Goal: Information Seeking & Learning: Check status

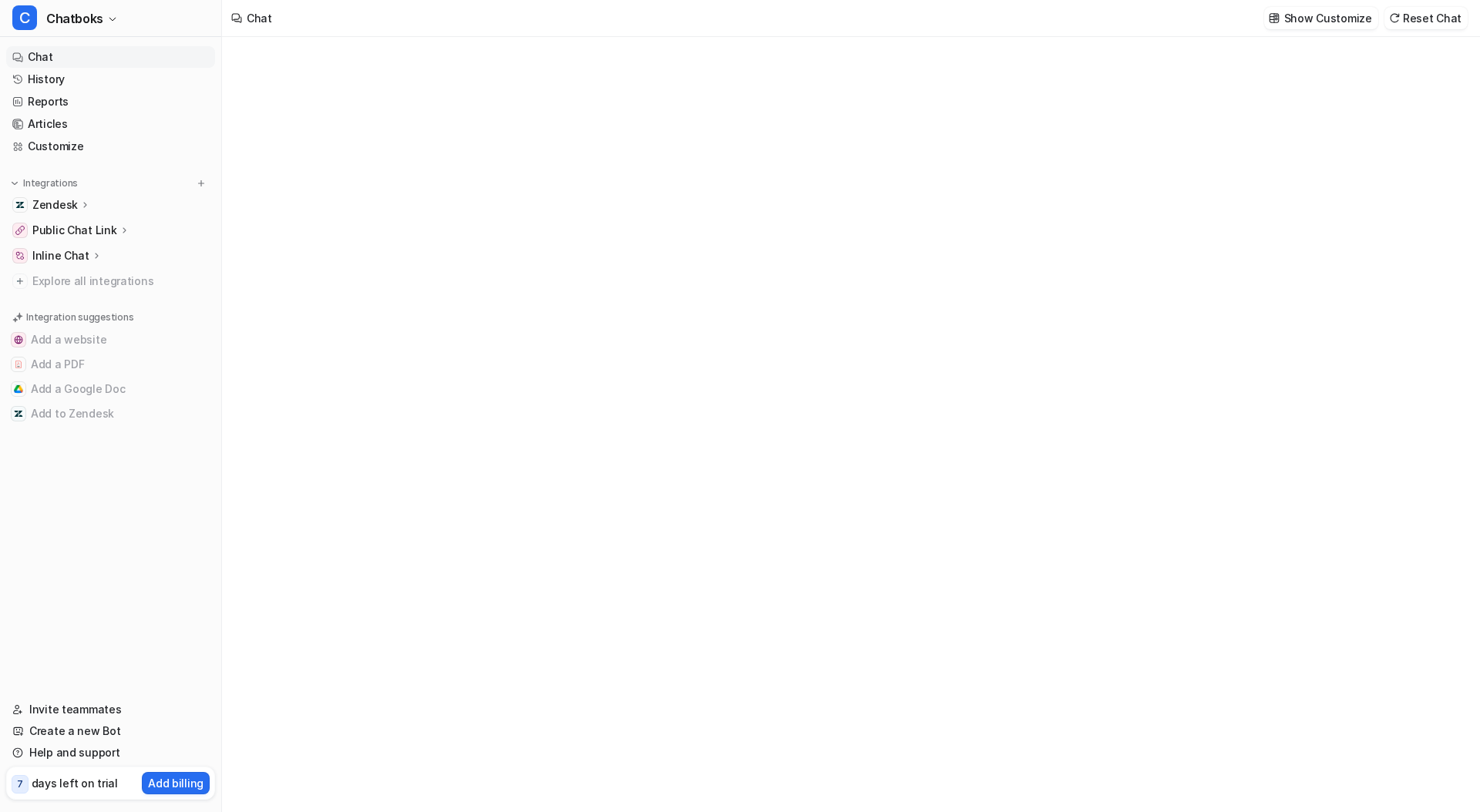
type textarea "**********"
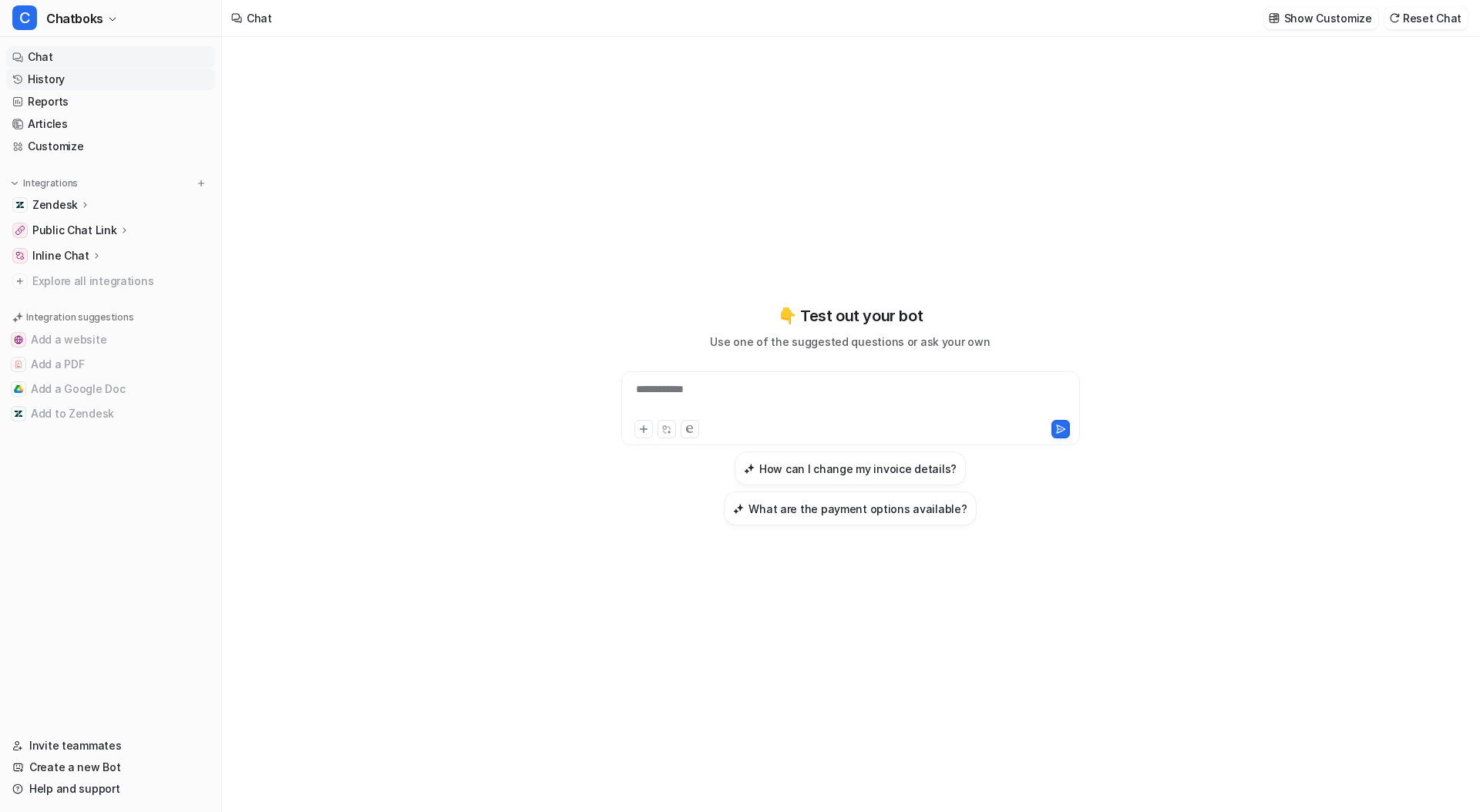
click at [58, 80] on link "History" at bounding box center [110, 79] width 209 height 22
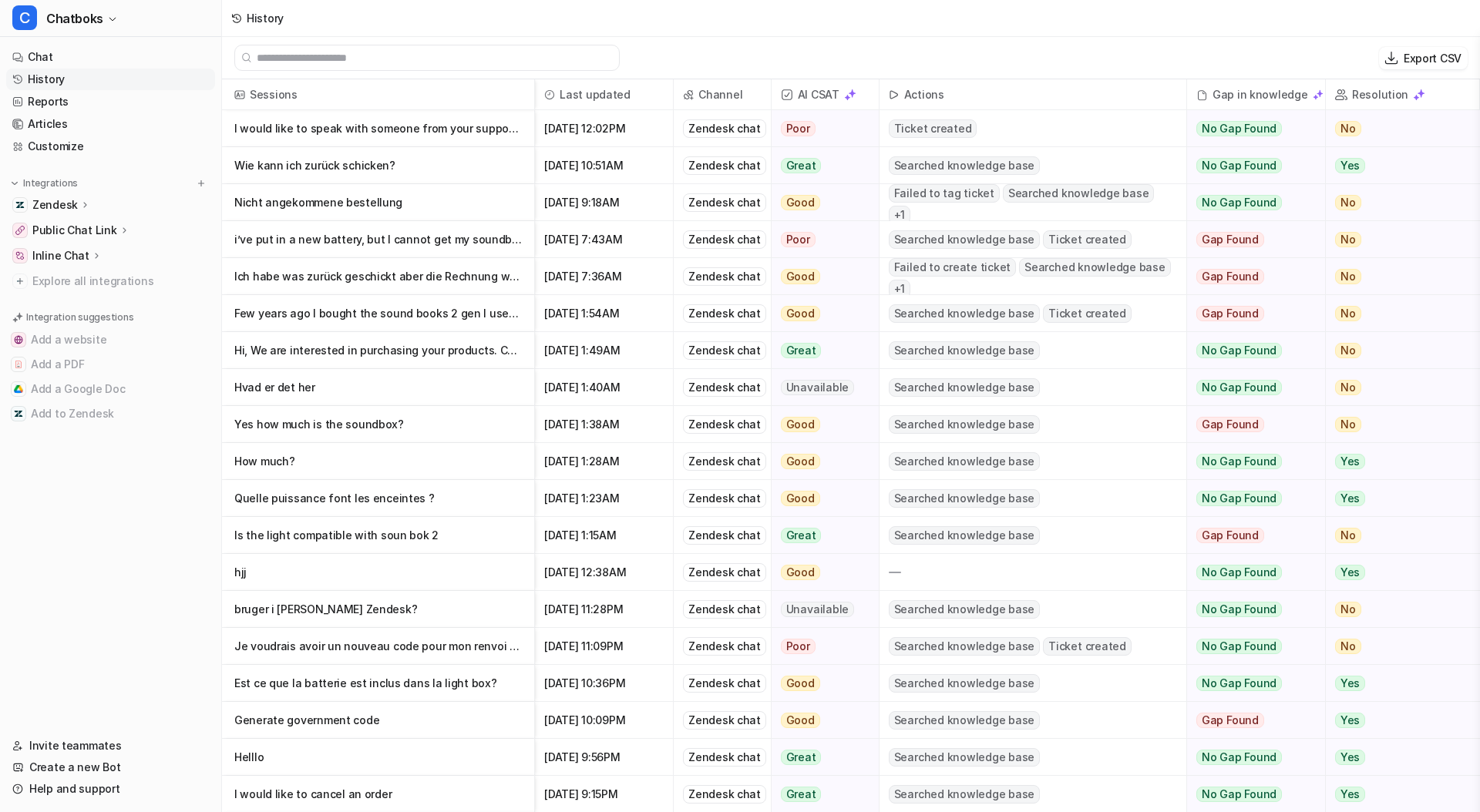
click at [363, 134] on p "I would like to speak with someone from your support team" at bounding box center [378, 129] width 287 height 37
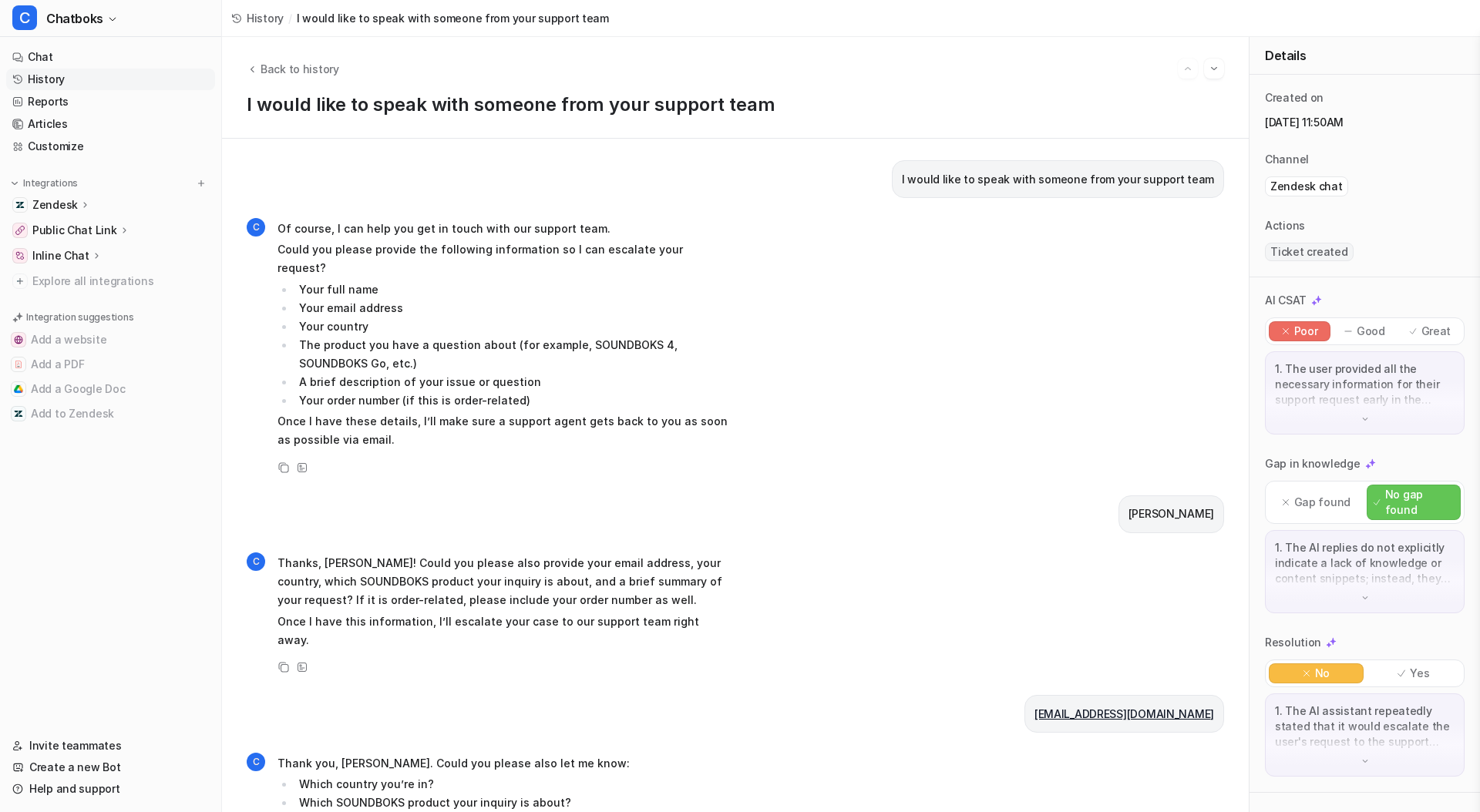
click at [1415, 395] on p "1. The user provided all the necessary information for their support request ea…" at bounding box center [1365, 384] width 180 height 46
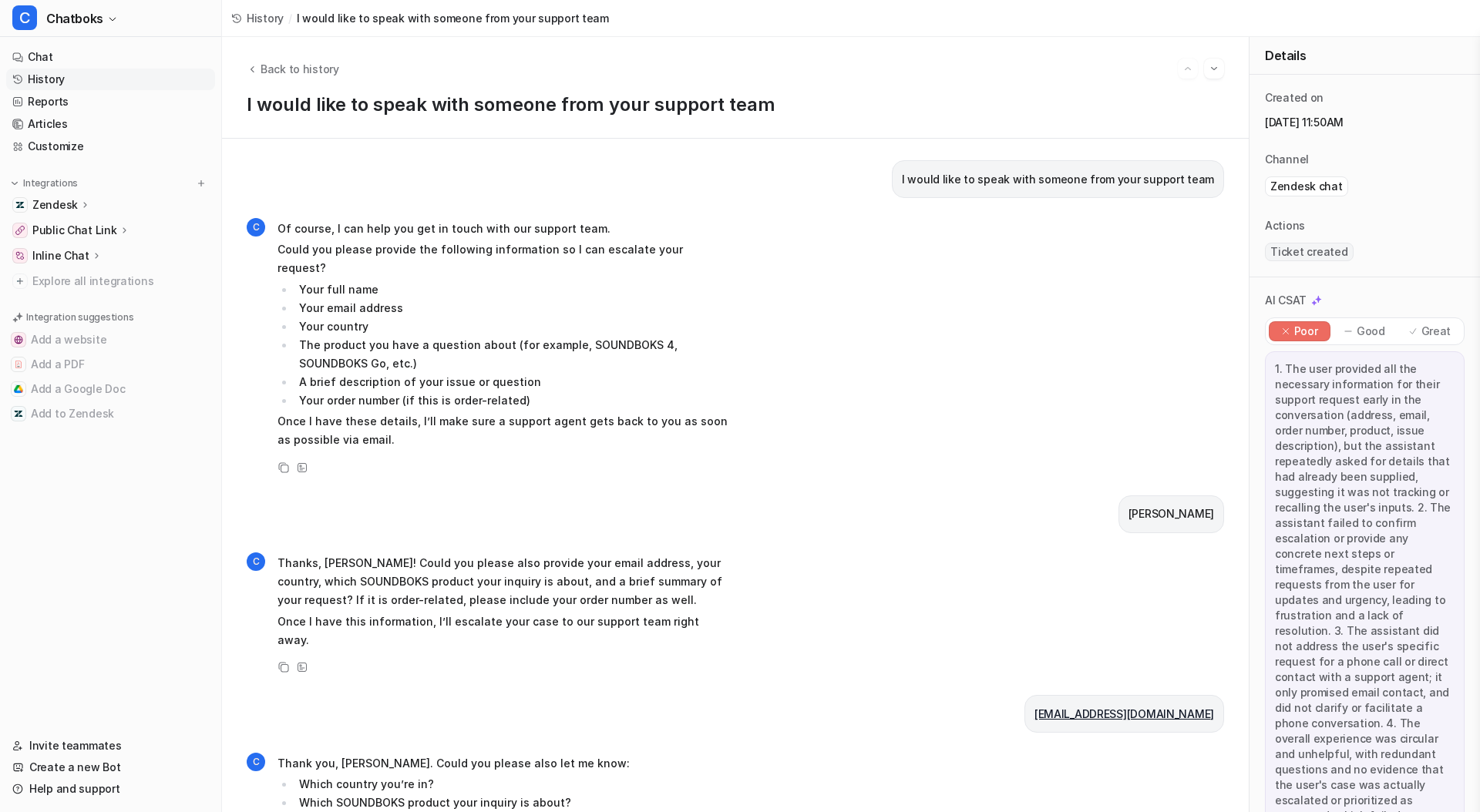
click at [1323, 376] on p "1. The user provided all the necessary information for their support request ea…" at bounding box center [1365, 601] width 180 height 478
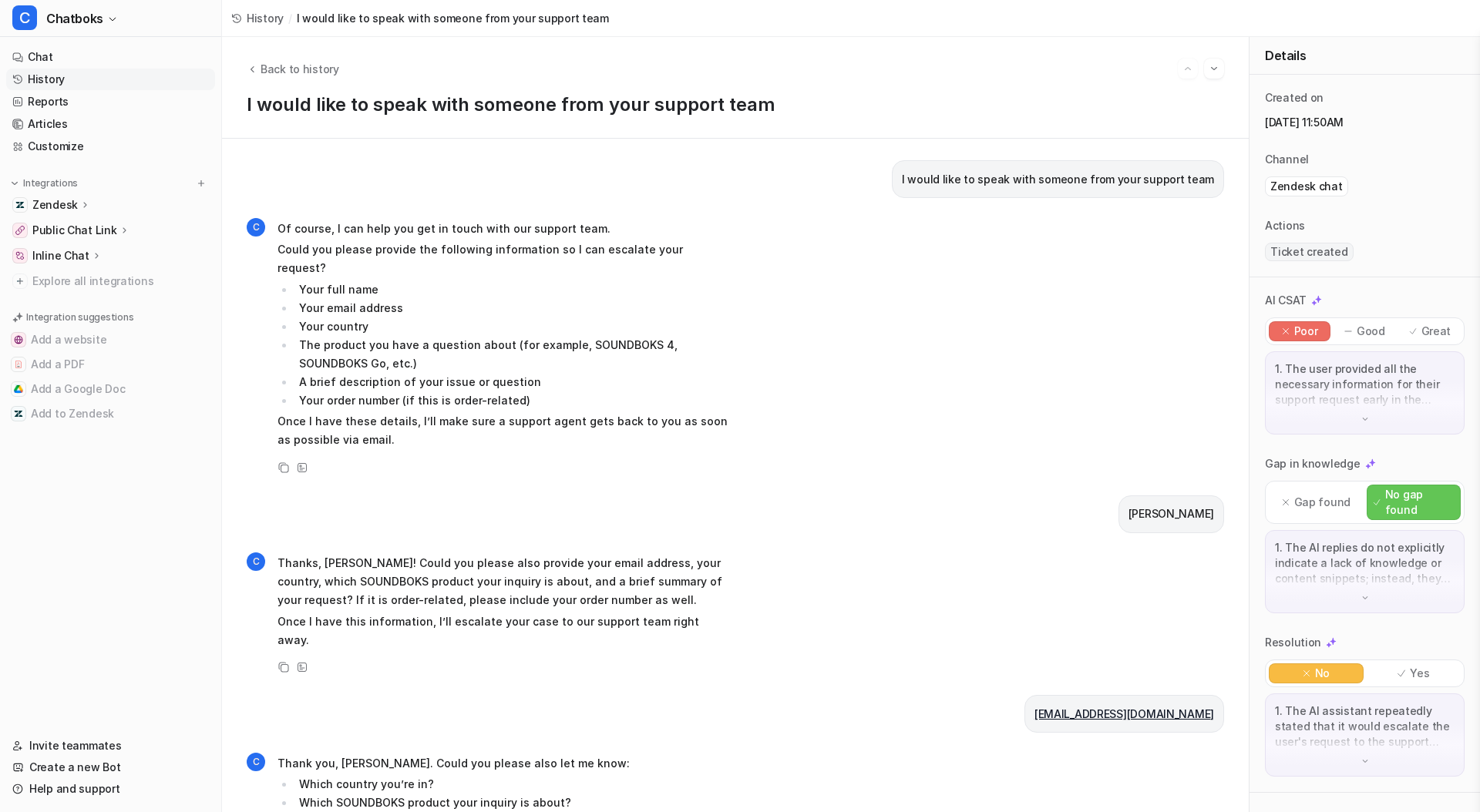
click at [298, 82] on div "Back to history I would like to speak with someone from your support team" at bounding box center [735, 88] width 1027 height 102
click at [298, 73] on span "Back to history" at bounding box center [300, 69] width 79 height 16
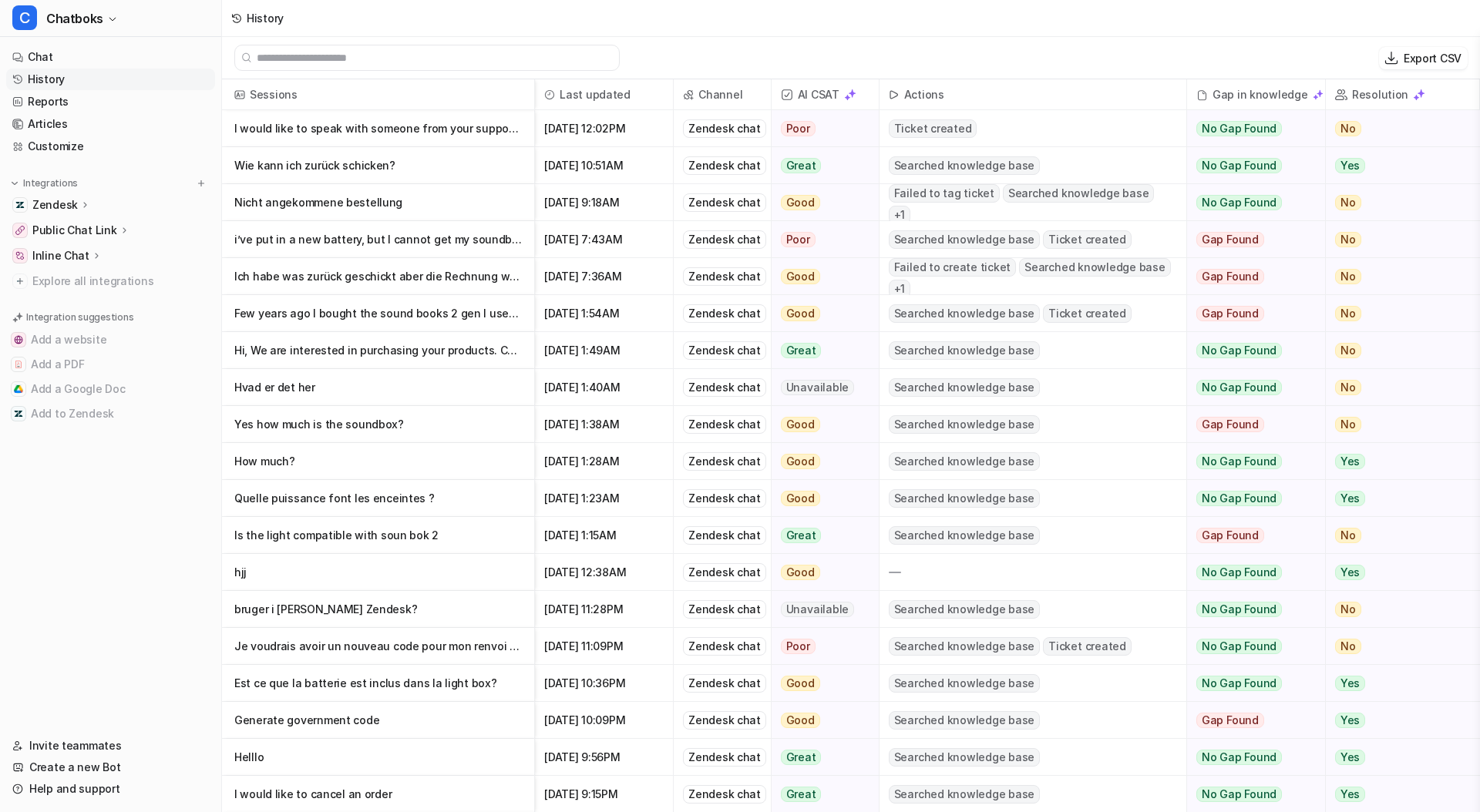
click at [415, 275] on p "Ich habe was zurück geschickt aber die Rechnung wurde noch nicht begliechen und" at bounding box center [378, 277] width 287 height 37
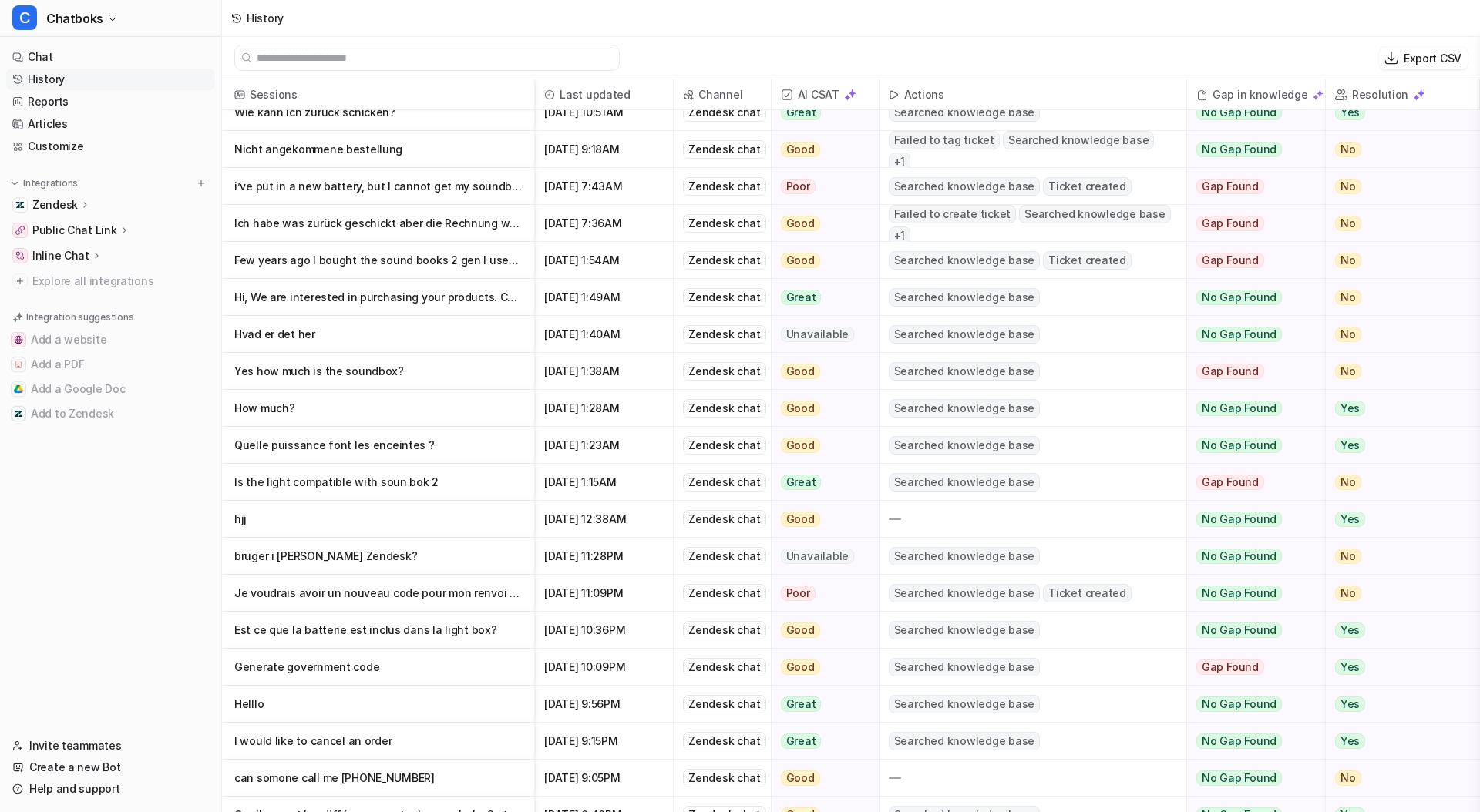
scroll to position [55, 0]
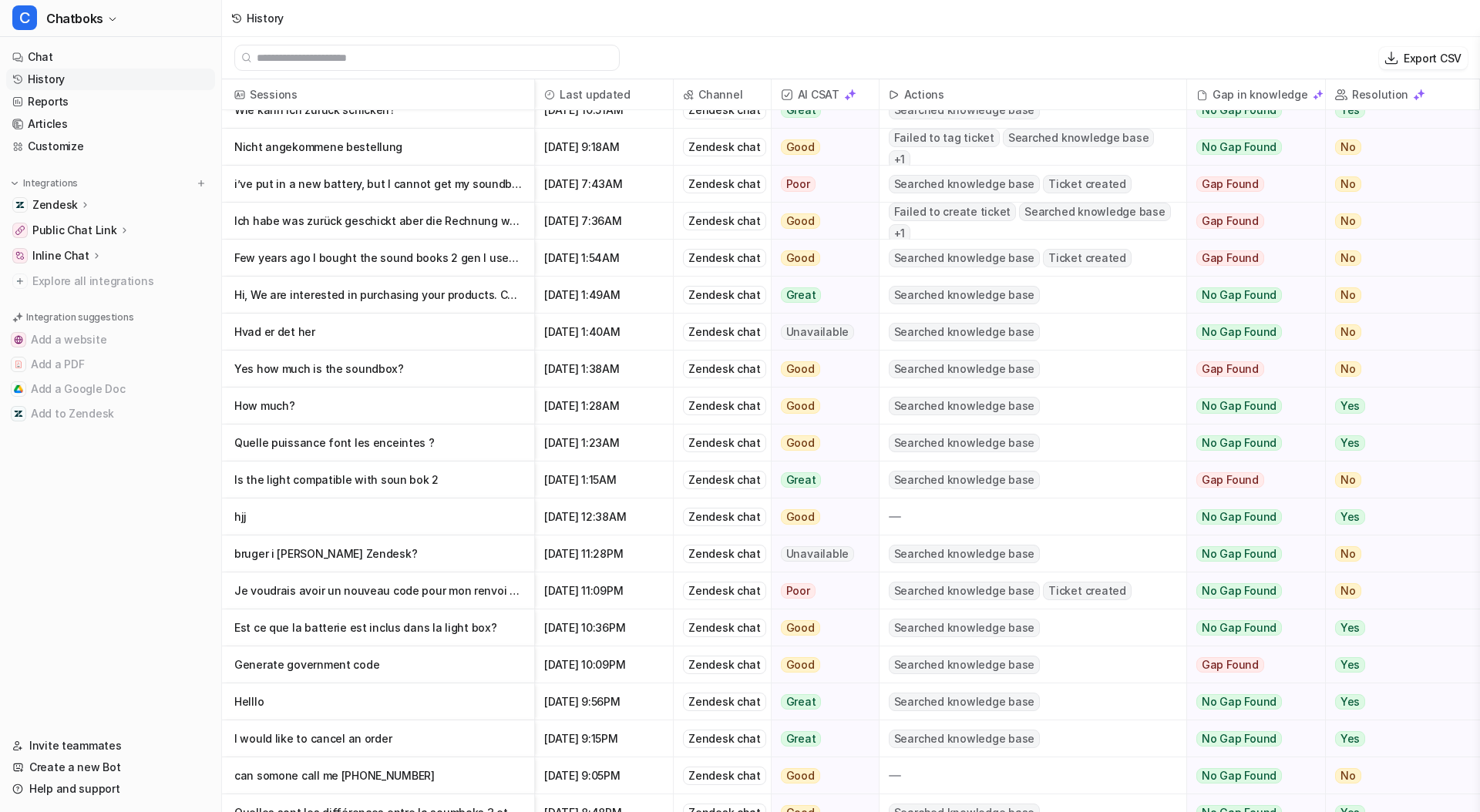
click at [302, 552] on p "bruger i [PERSON_NAME] Zendesk?" at bounding box center [378, 554] width 287 height 37
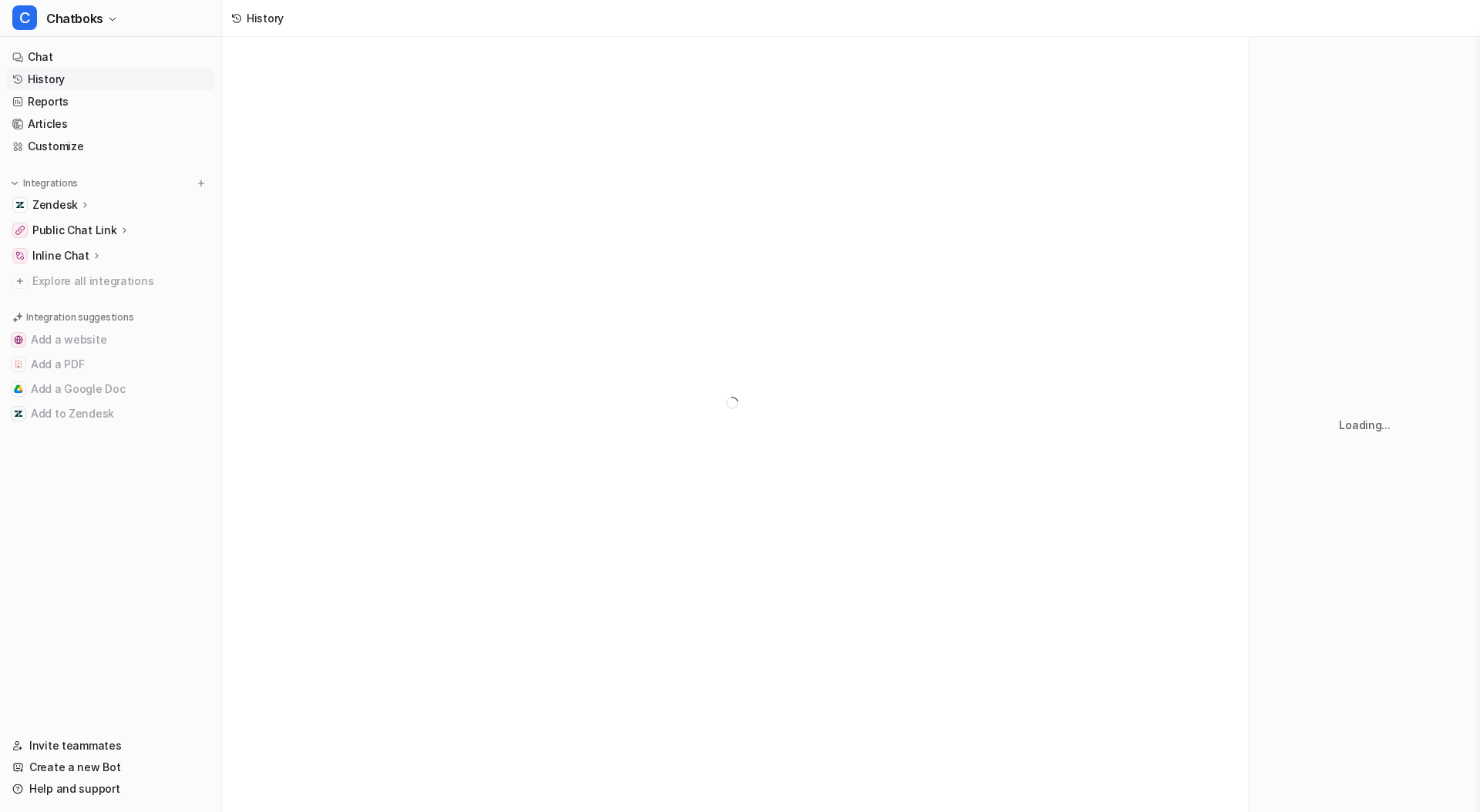
click at [302, 552] on div at bounding box center [735, 403] width 1027 height 732
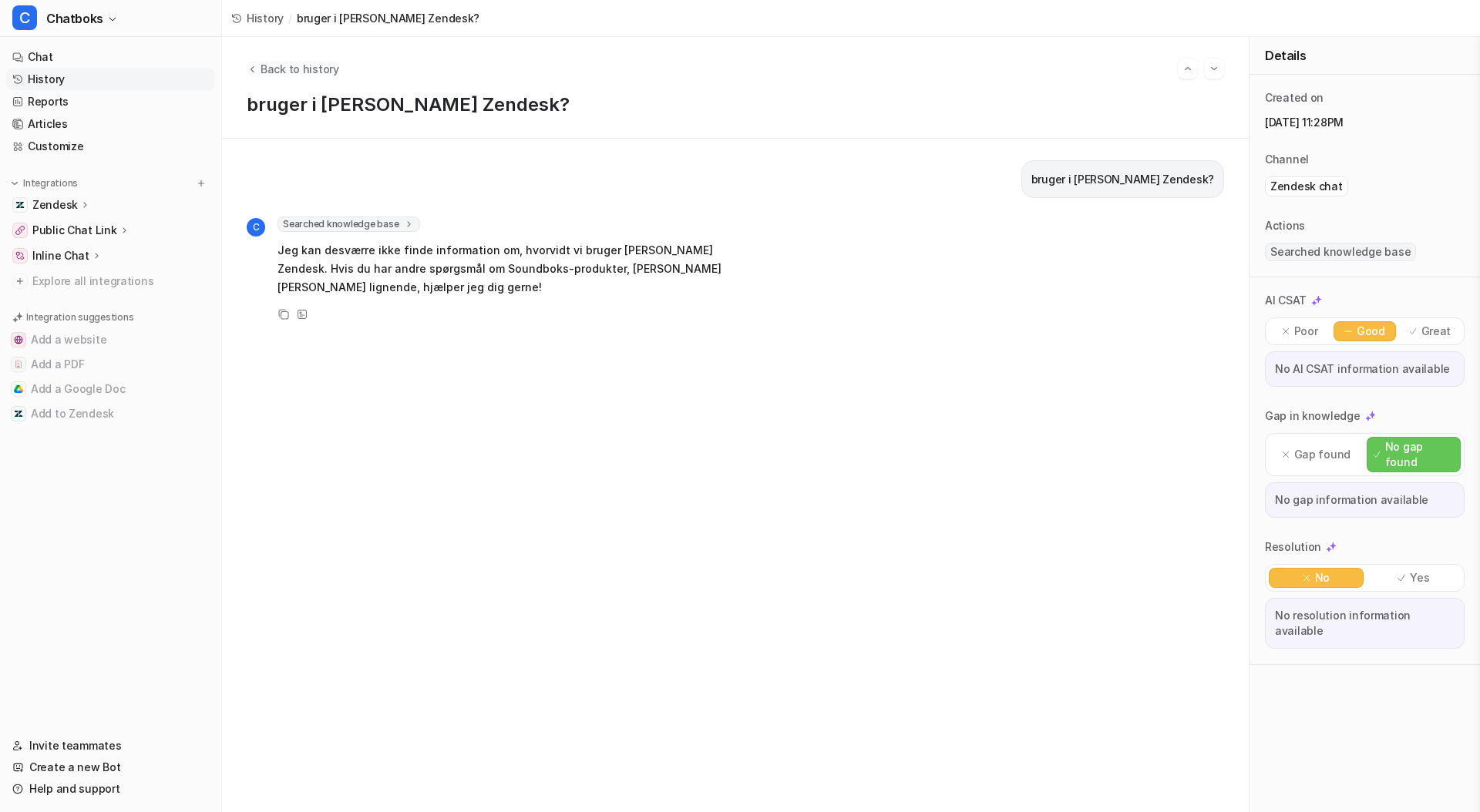
click at [292, 74] on span "Back to history" at bounding box center [300, 69] width 79 height 16
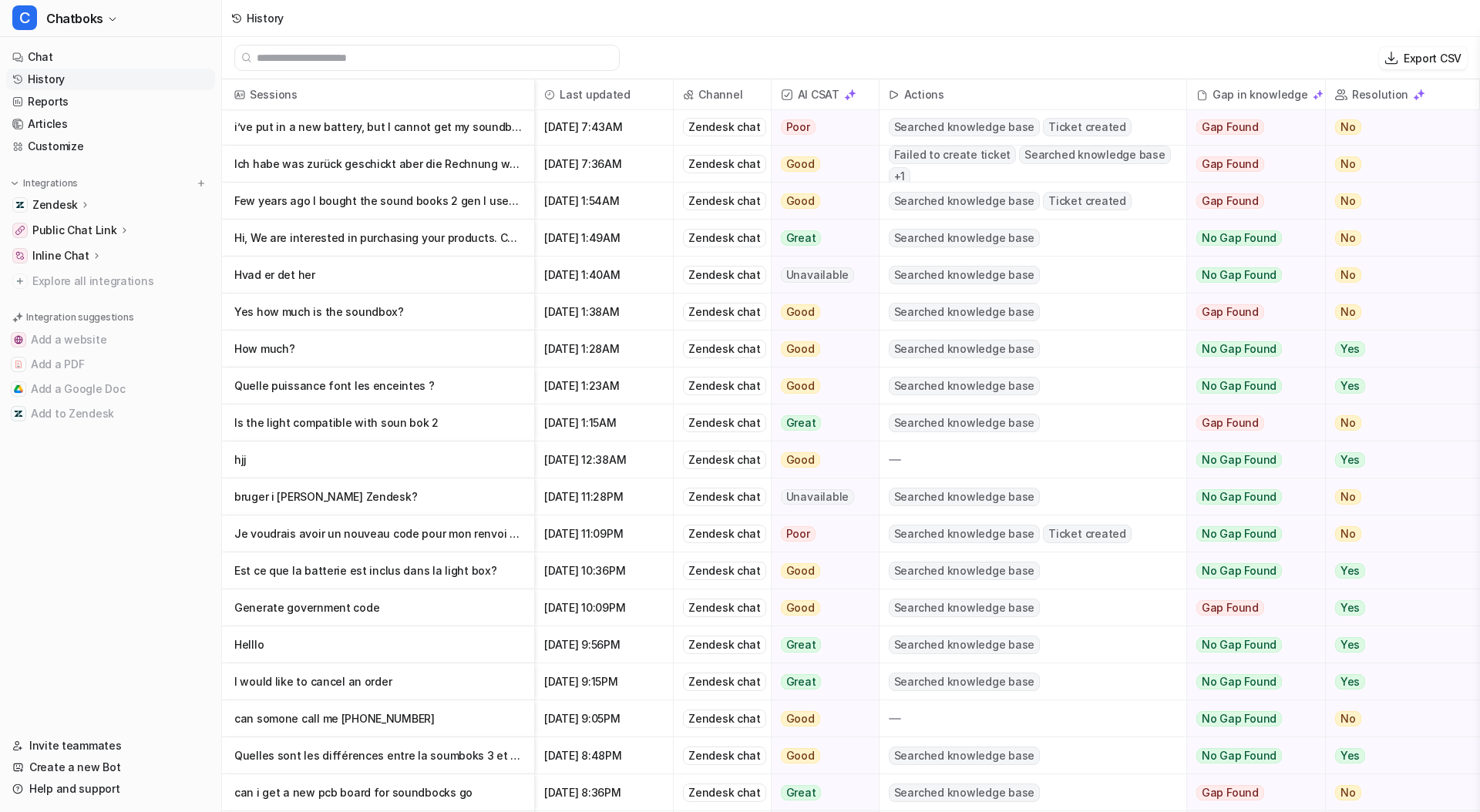
scroll to position [114, 0]
click at [328, 531] on p "Je voudrais avoir un nouveau code pour mon renvoi de colis, en effet lors du sca" at bounding box center [378, 533] width 287 height 37
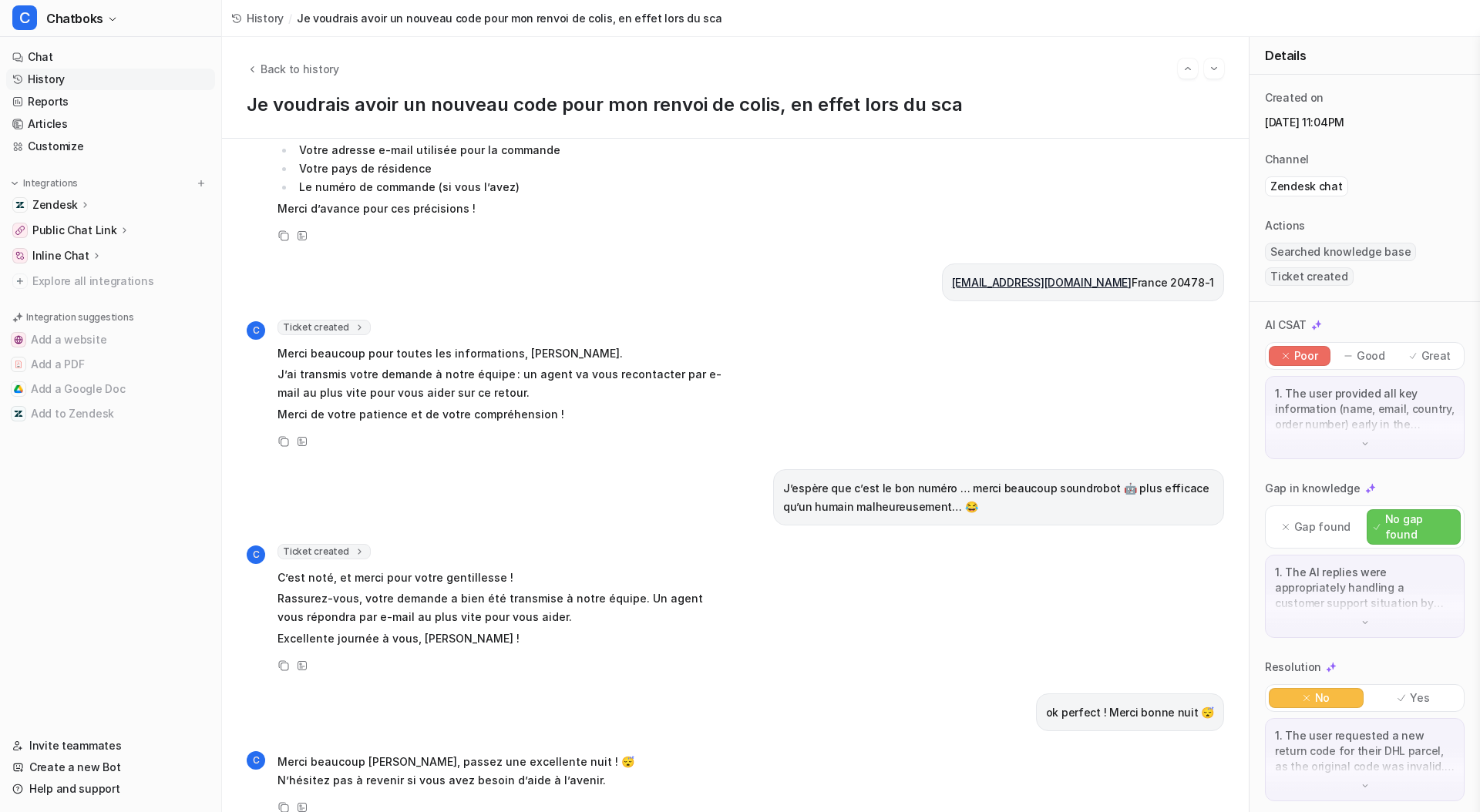
scroll to position [647, 0]
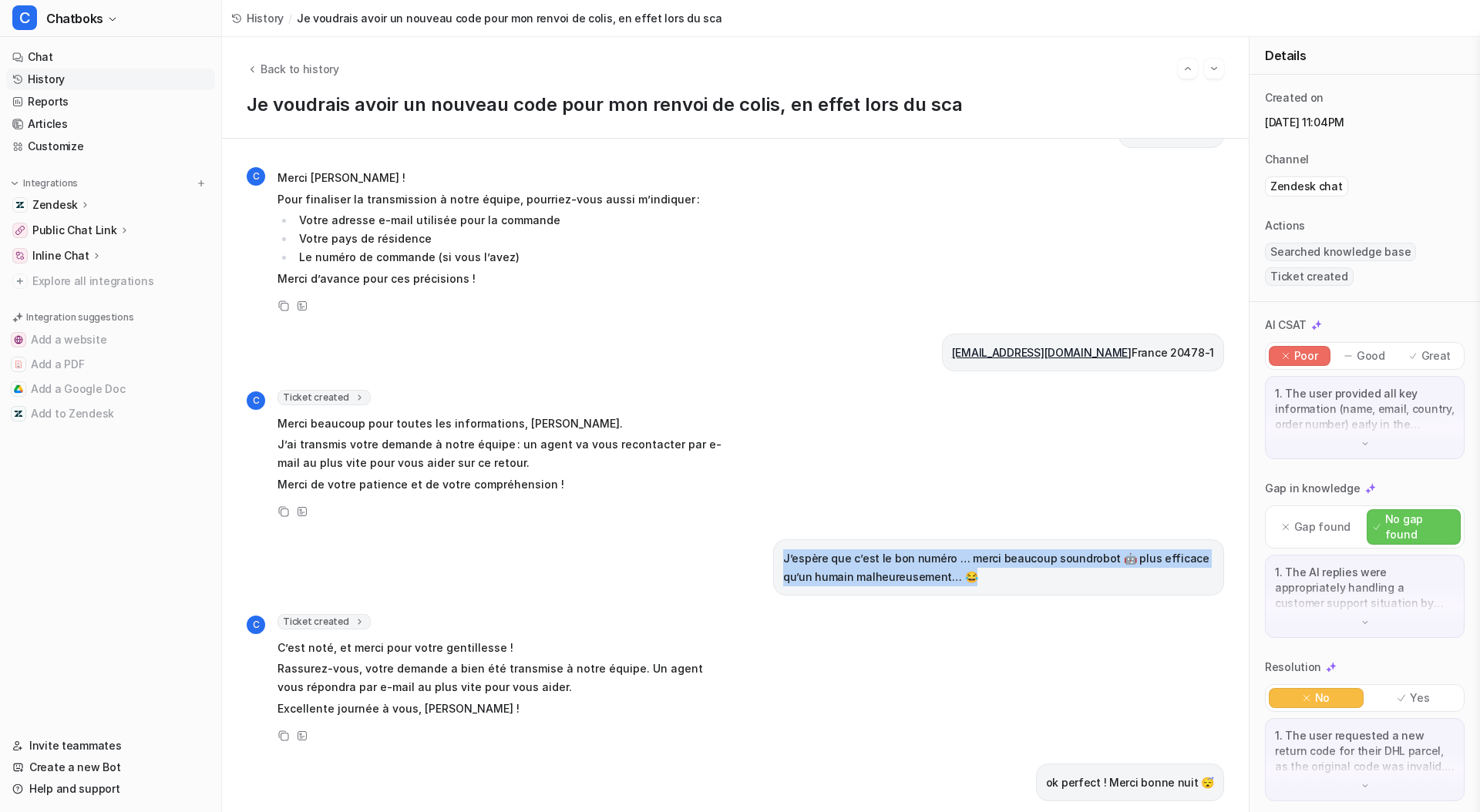
drag, startPoint x: 959, startPoint y: 561, endPoint x: 781, endPoint y: 540, distance: 179.2
click at [783, 550] on p "J’espère que c’est le bon numéro … merci beaucoup soundrobot 🤖 plus efficace qu…" at bounding box center [999, 568] width 431 height 37
copy p "J’espère que c’est le bon numéro … merci beaucoup soundrobot 🤖 plus efficace qu…"
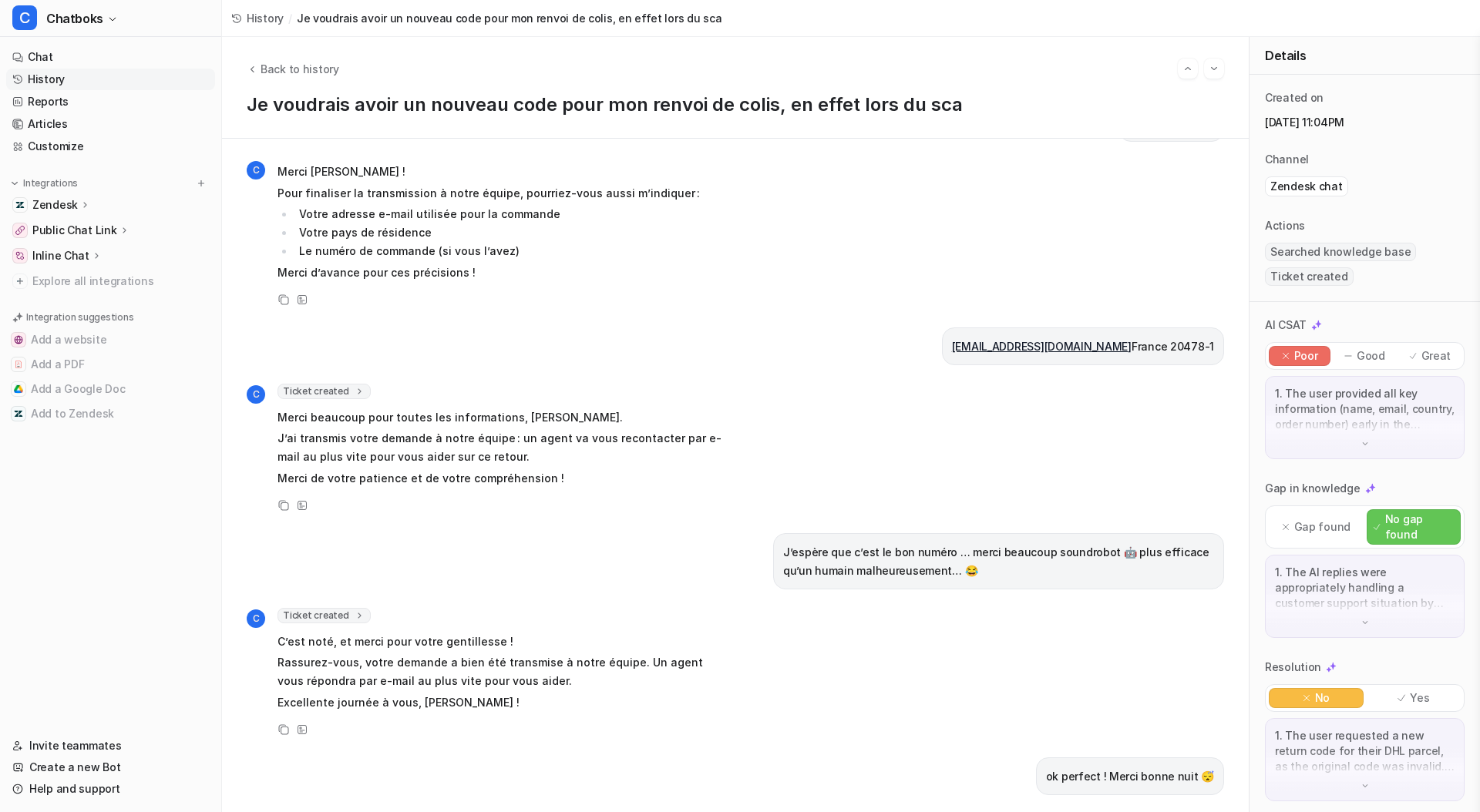
scroll to position [717, 0]
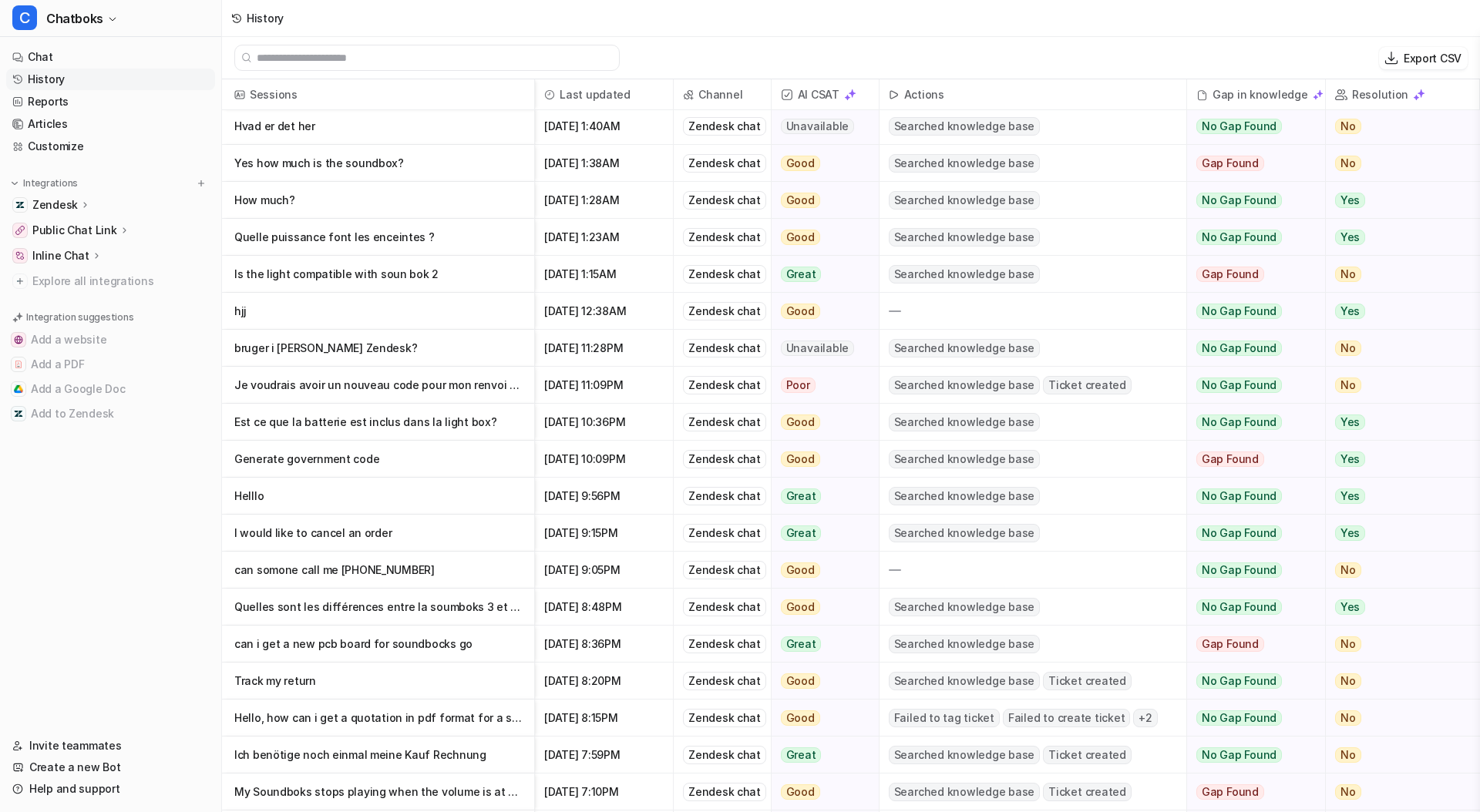
scroll to position [262, 0]
click at [321, 571] on p "can somone call me [PHONE_NUMBER]" at bounding box center [378, 569] width 287 height 37
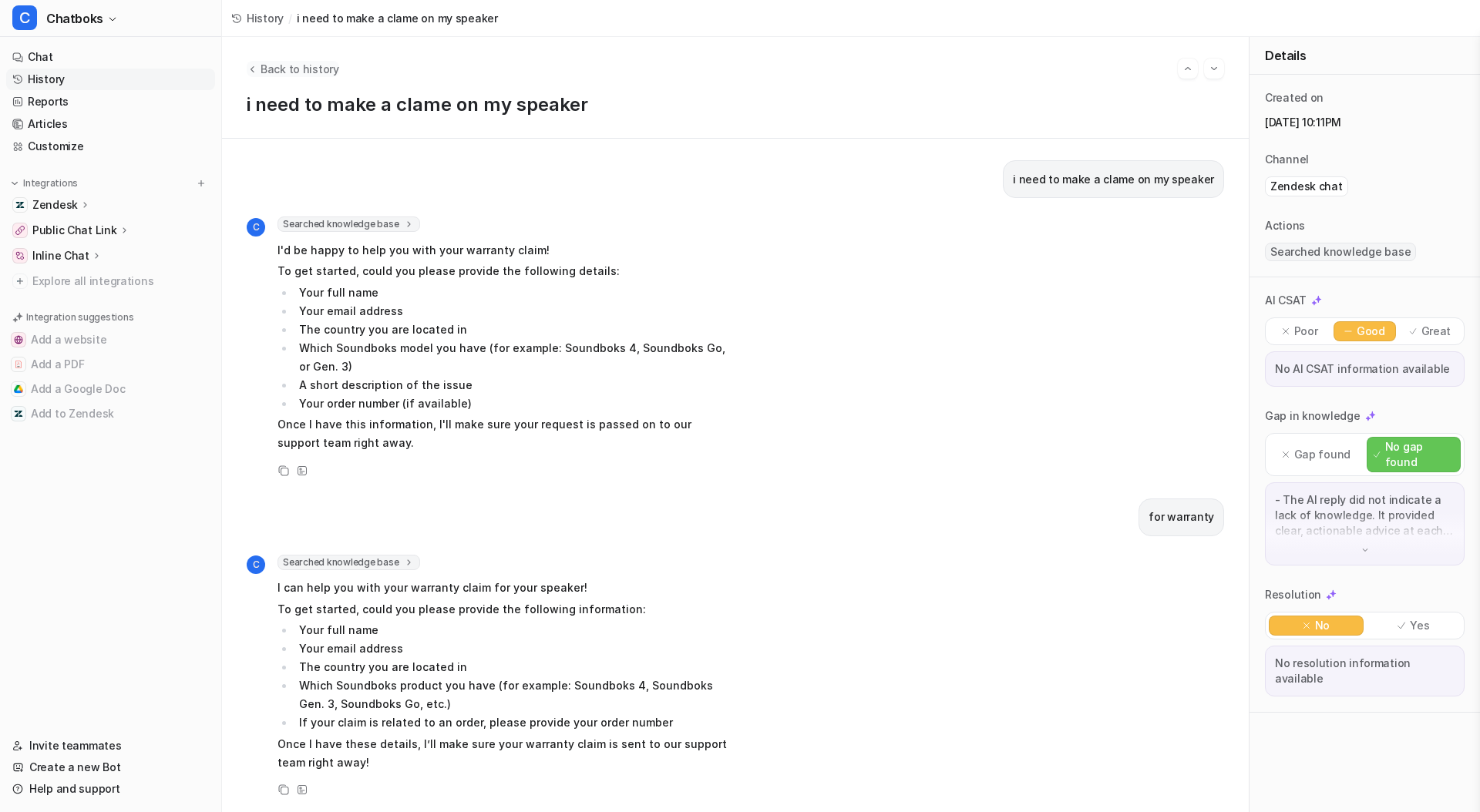
click at [251, 64] on icon "Back to history" at bounding box center [252, 69] width 11 height 12
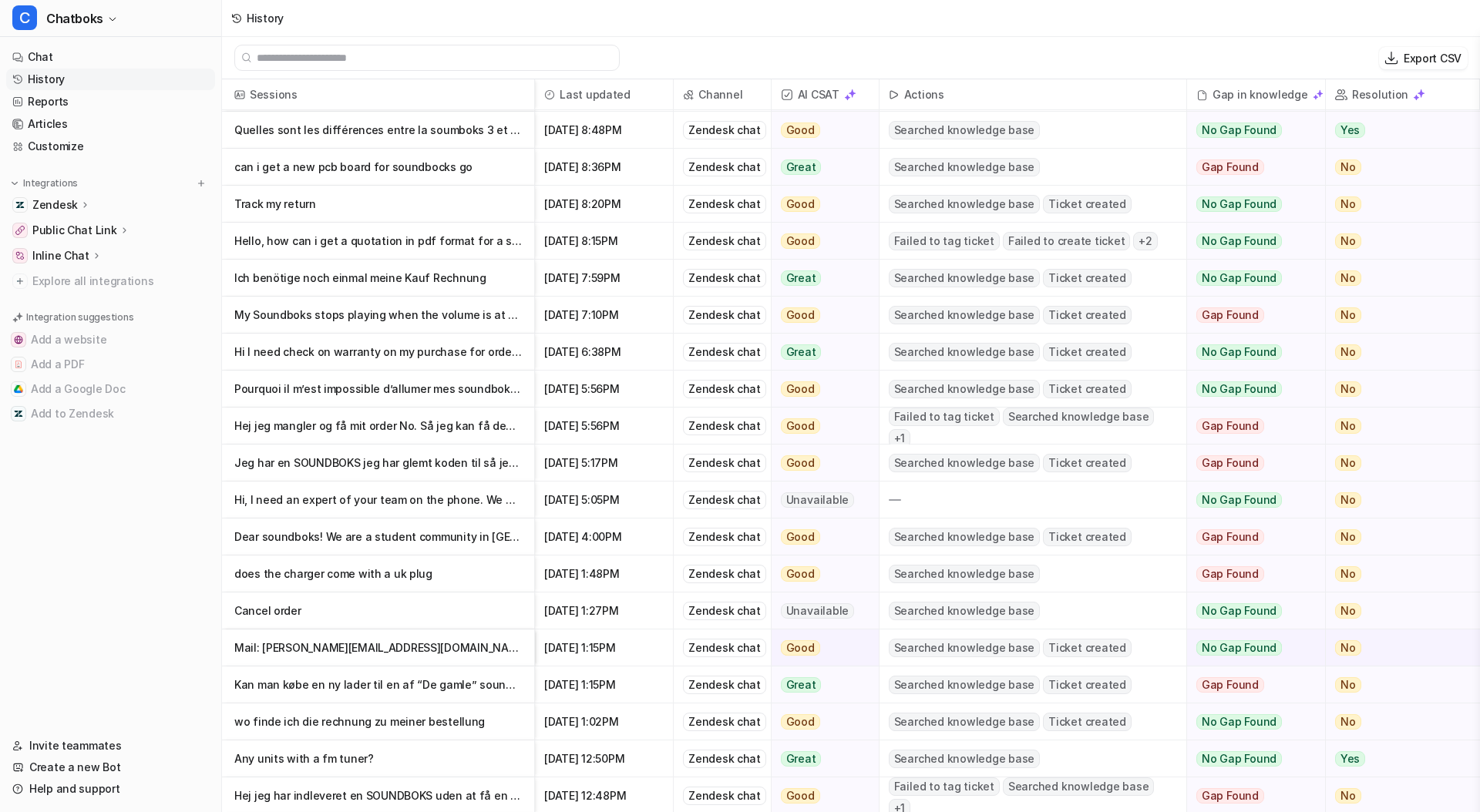
scroll to position [1059, 0]
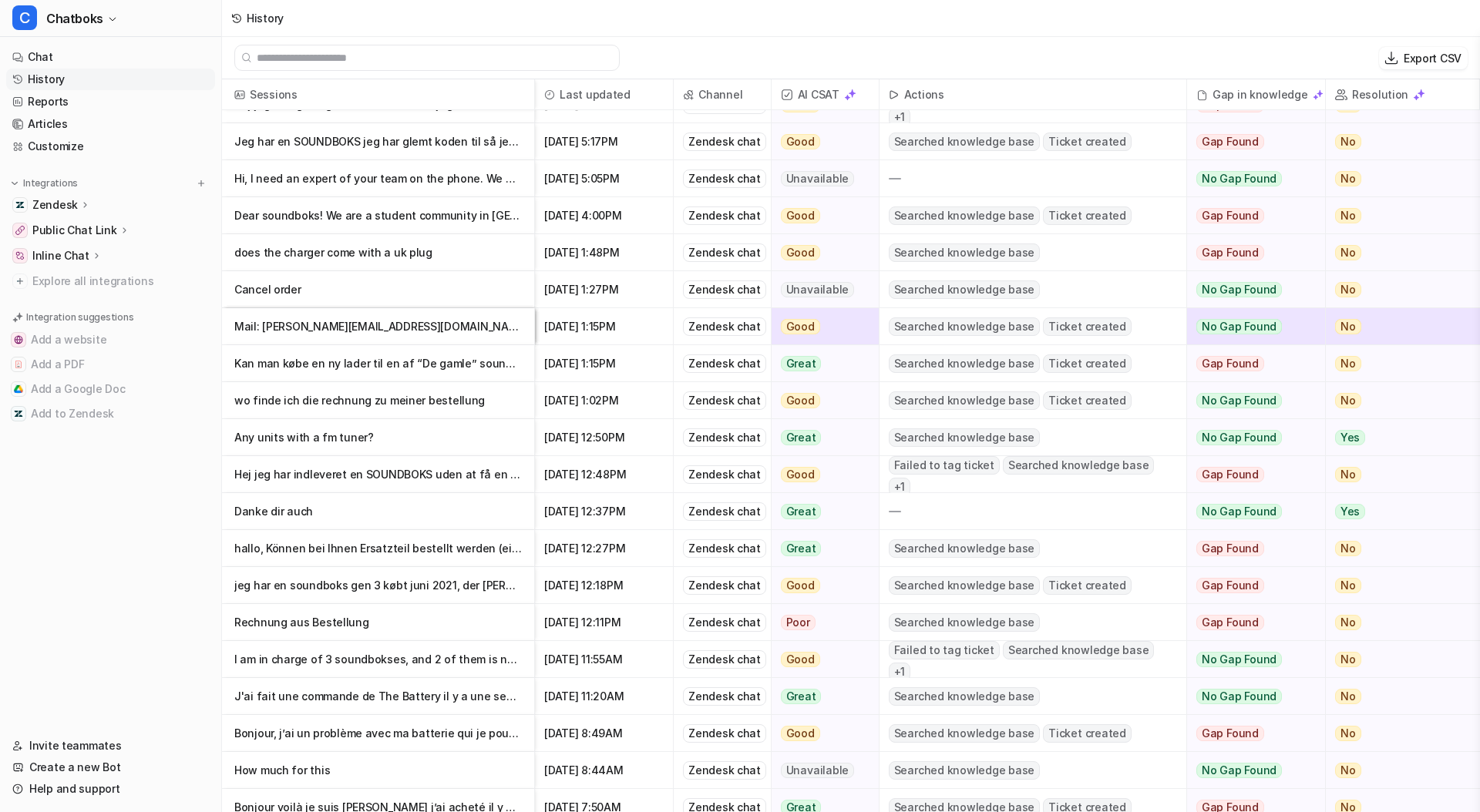
click at [318, 507] on p "Danke dir auch" at bounding box center [378, 511] width 287 height 37
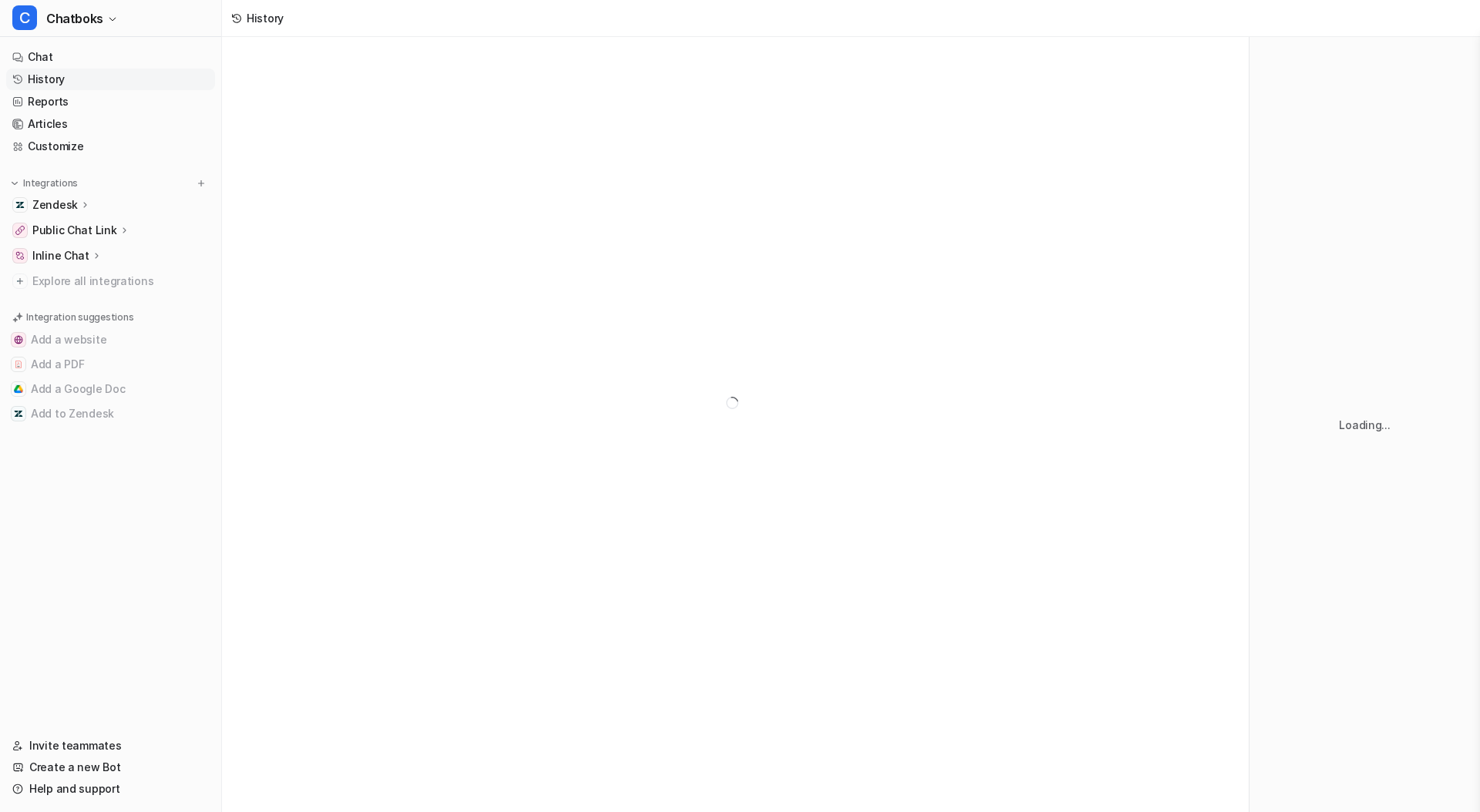
click at [325, 555] on div at bounding box center [735, 403] width 1027 height 732
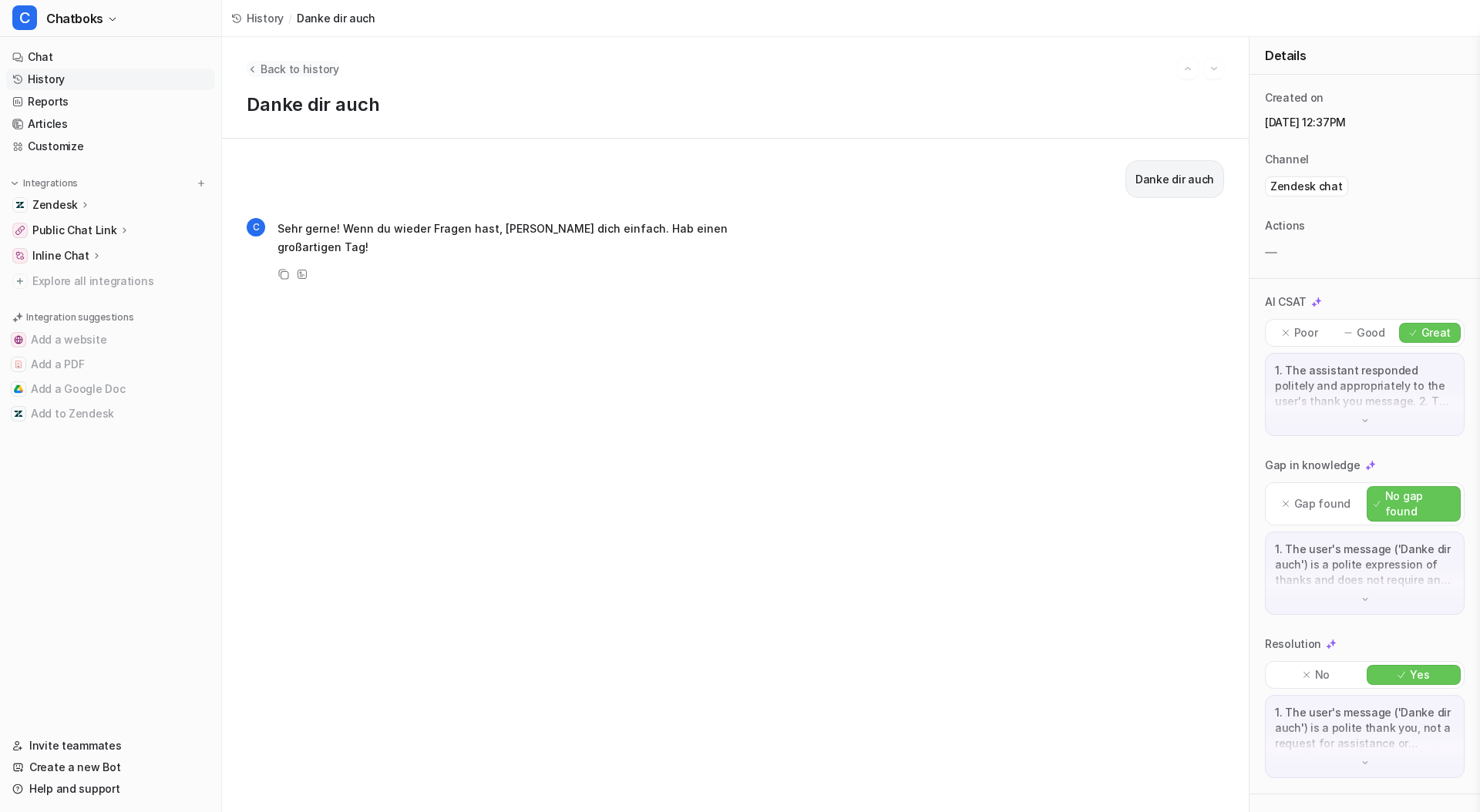
click at [255, 74] on button "Back to history" at bounding box center [292, 69] width 93 height 16
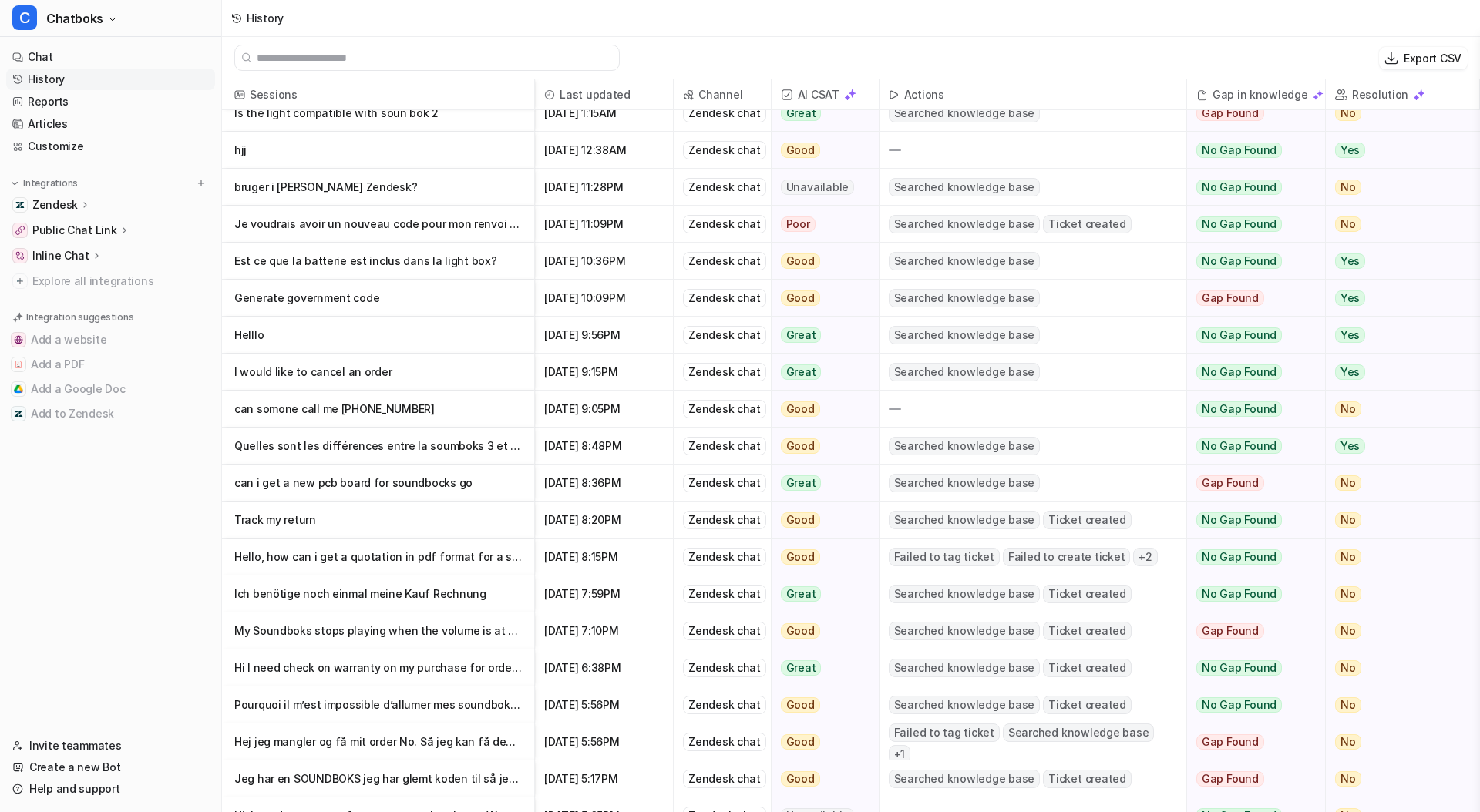
scroll to position [540, 0]
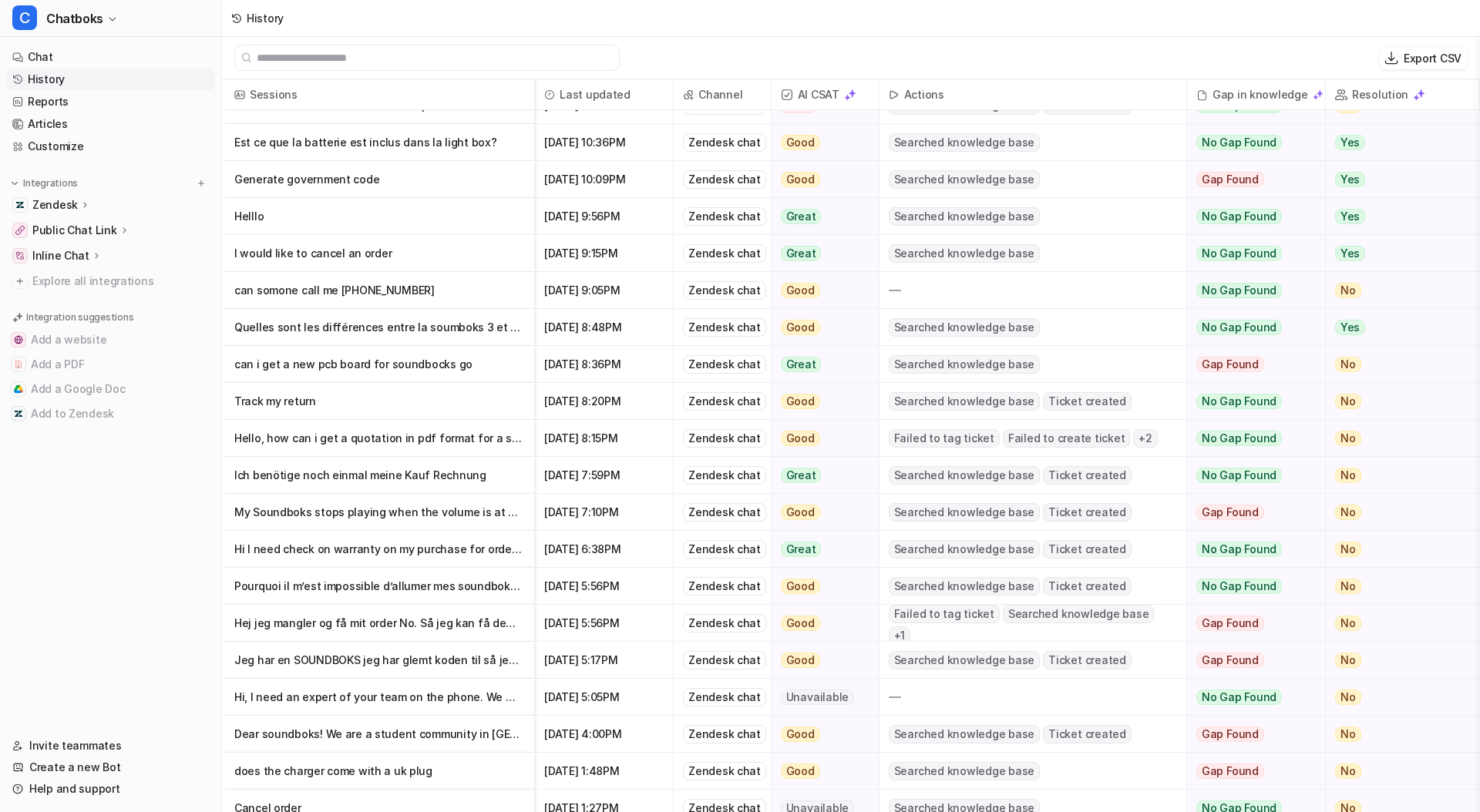
click at [391, 670] on p "Jeg har en SOUNDBOKS jeg har glemt koden til så jeg kan ikke logge på den hvad s" at bounding box center [378, 660] width 287 height 37
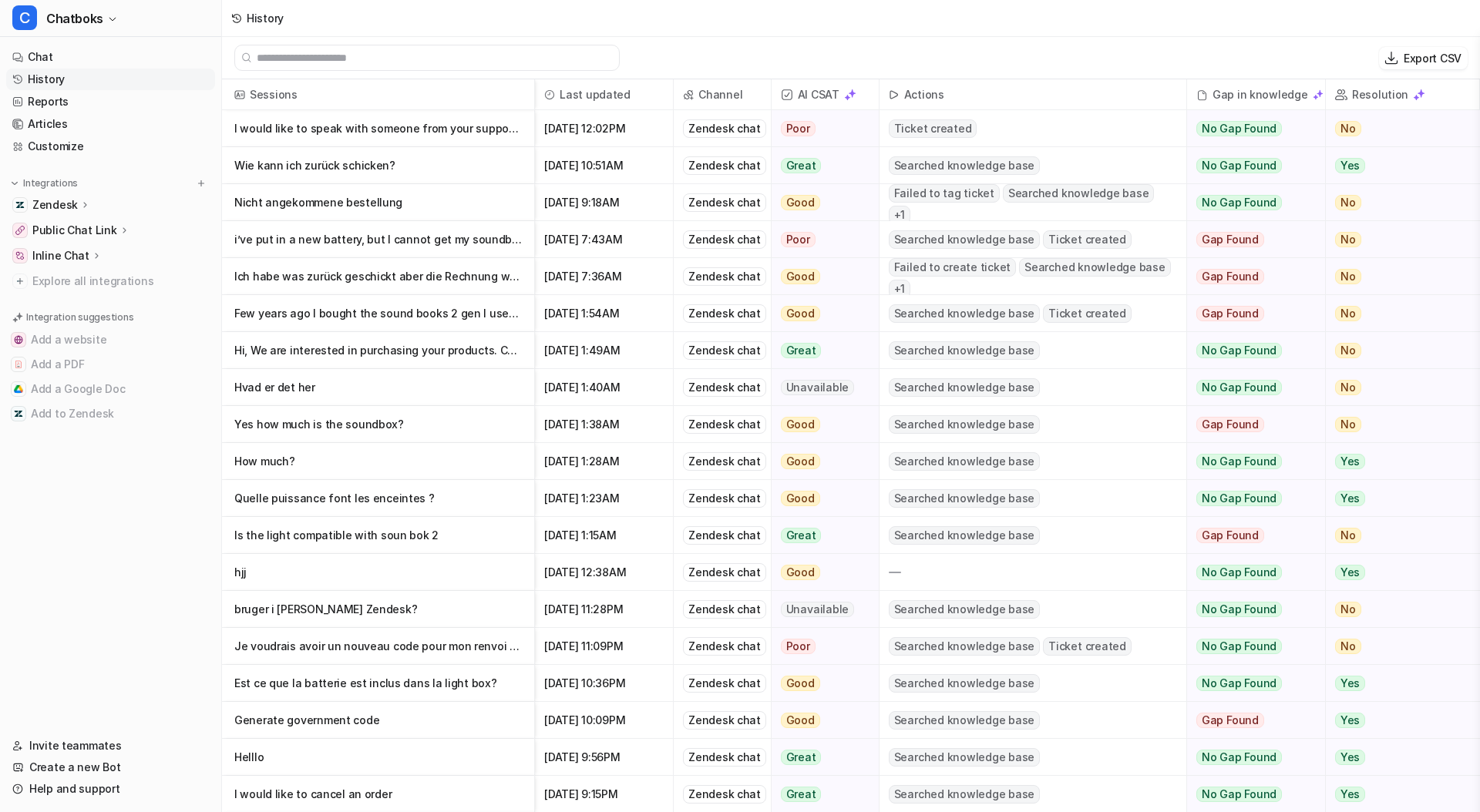
click at [348, 454] on p "How much?" at bounding box center [378, 461] width 287 height 37
click at [333, 388] on p "Hvad er det her" at bounding box center [378, 388] width 287 height 37
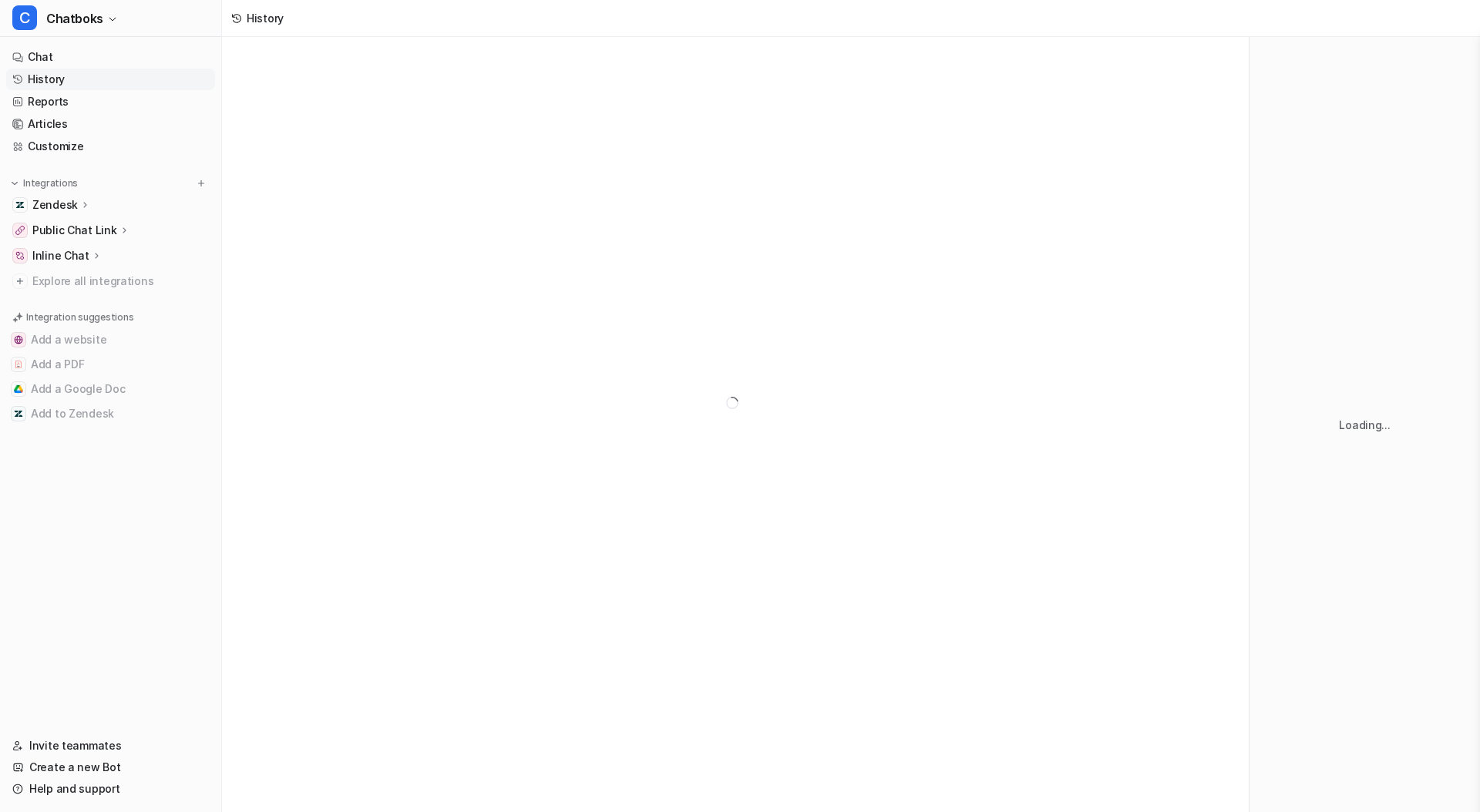
click at [289, 392] on div at bounding box center [735, 403] width 1027 height 732
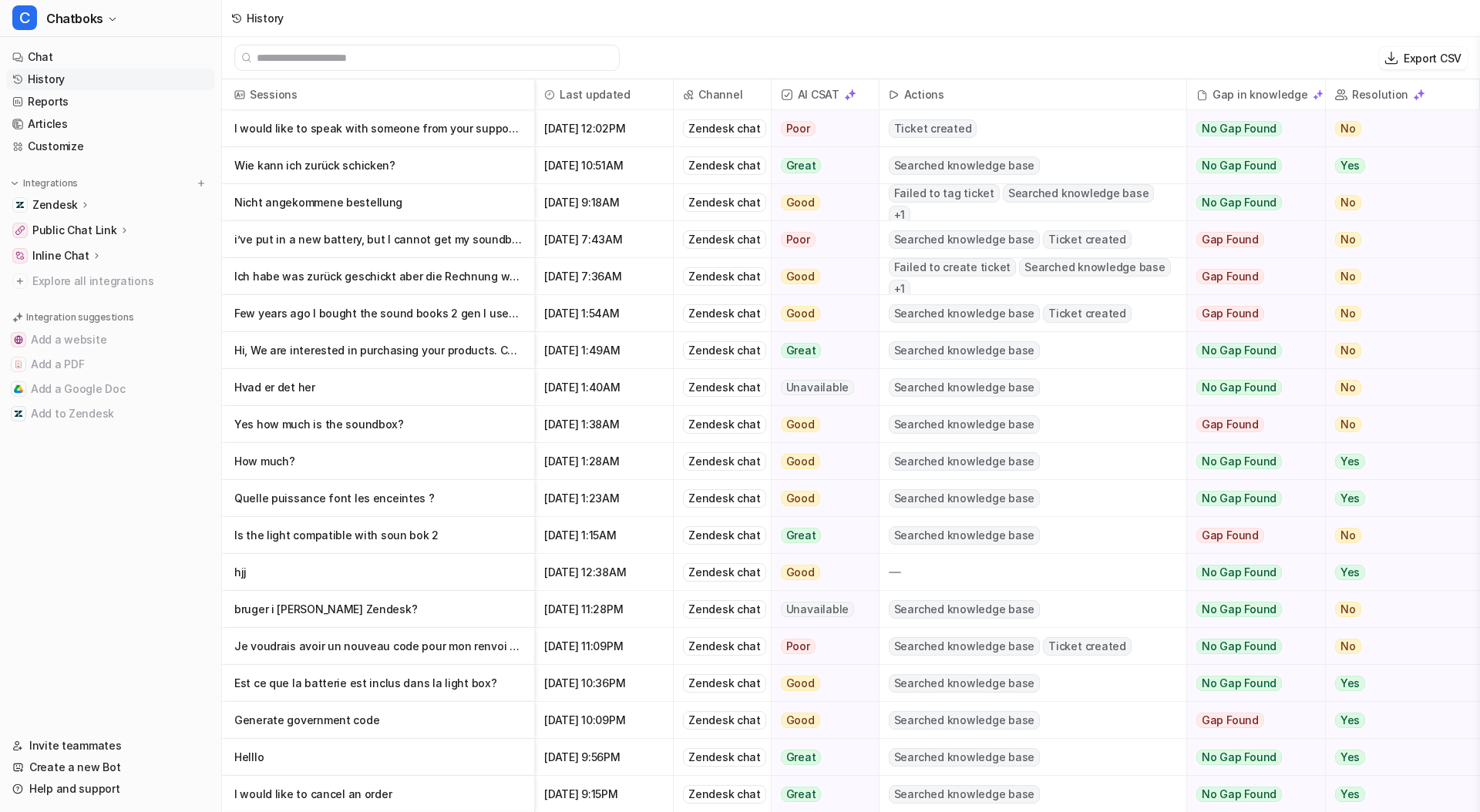
click at [349, 243] on p "i’ve put in a new battery, but I cannot get my soundbox in pairing mode - it jus" at bounding box center [378, 240] width 287 height 37
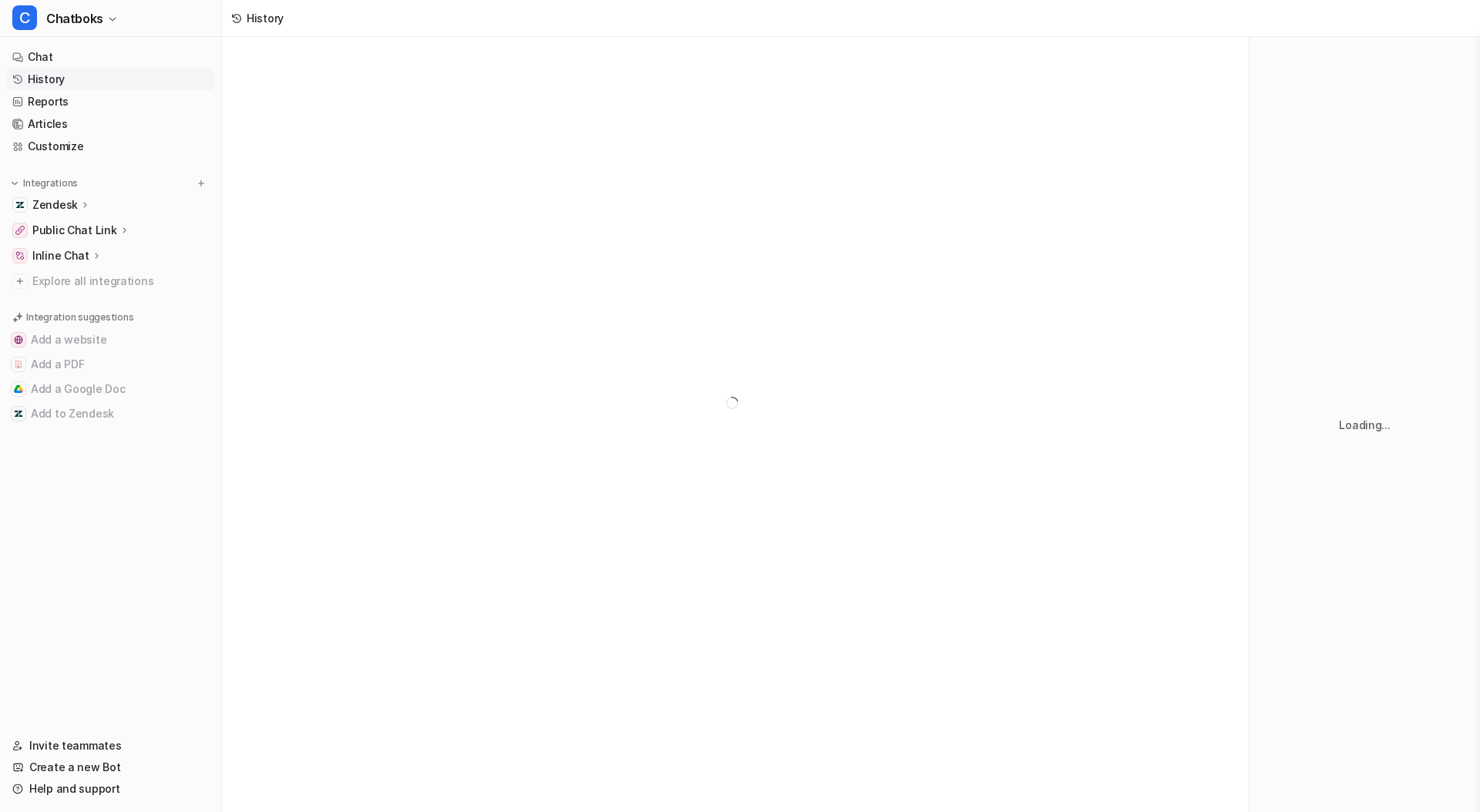
click at [349, 243] on div at bounding box center [735, 424] width 1027 height 775
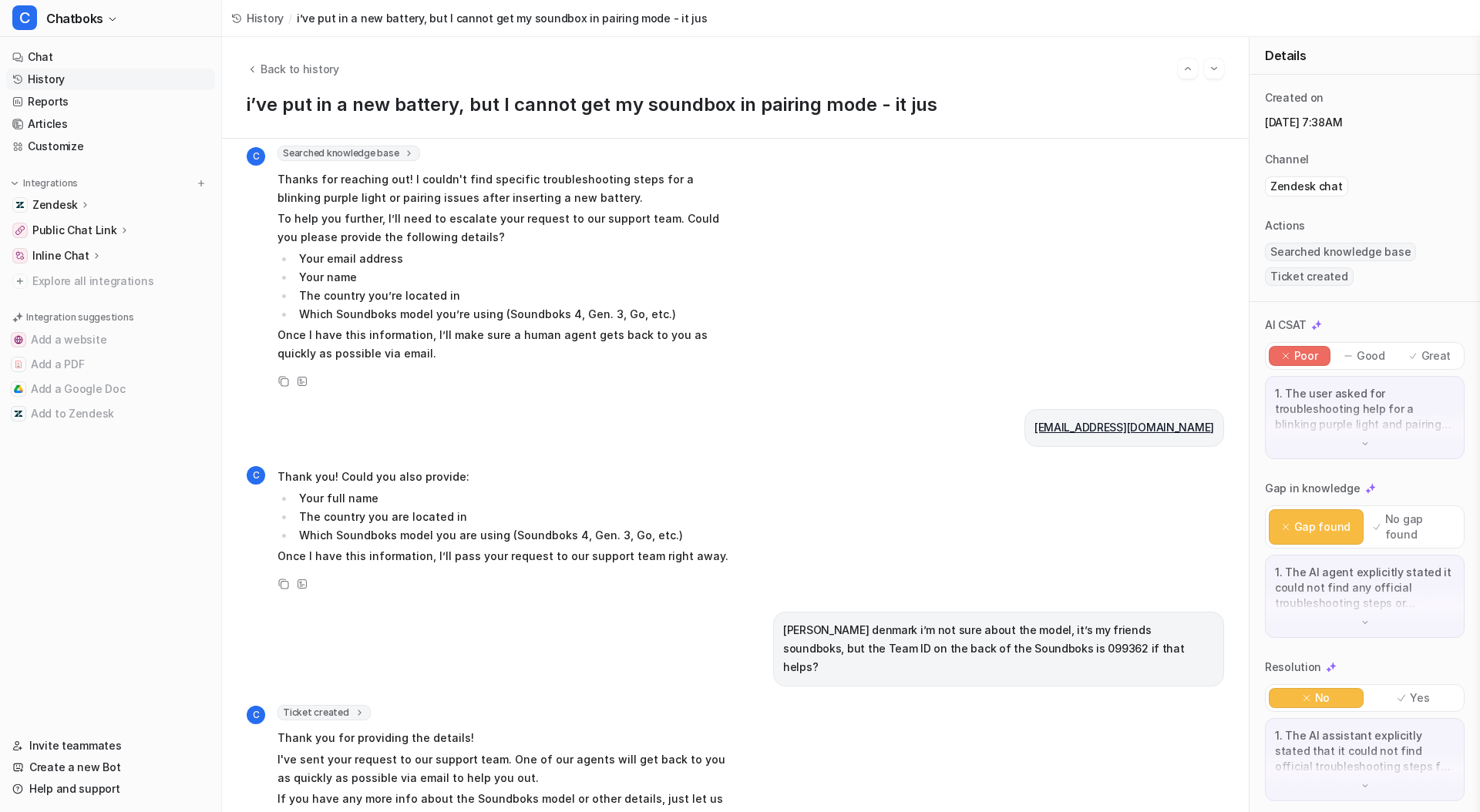
scroll to position [352, 0]
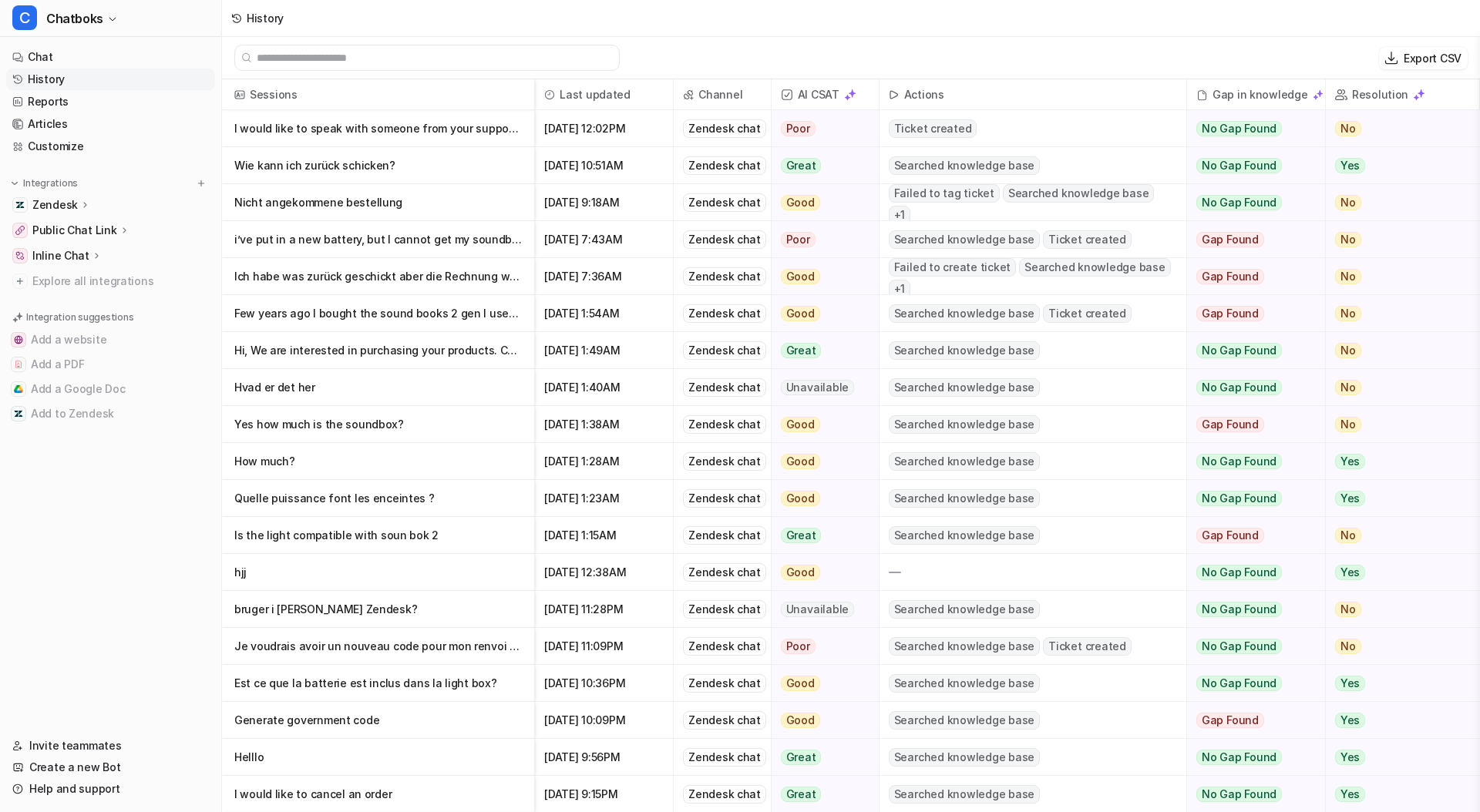
scroll to position [37, 0]
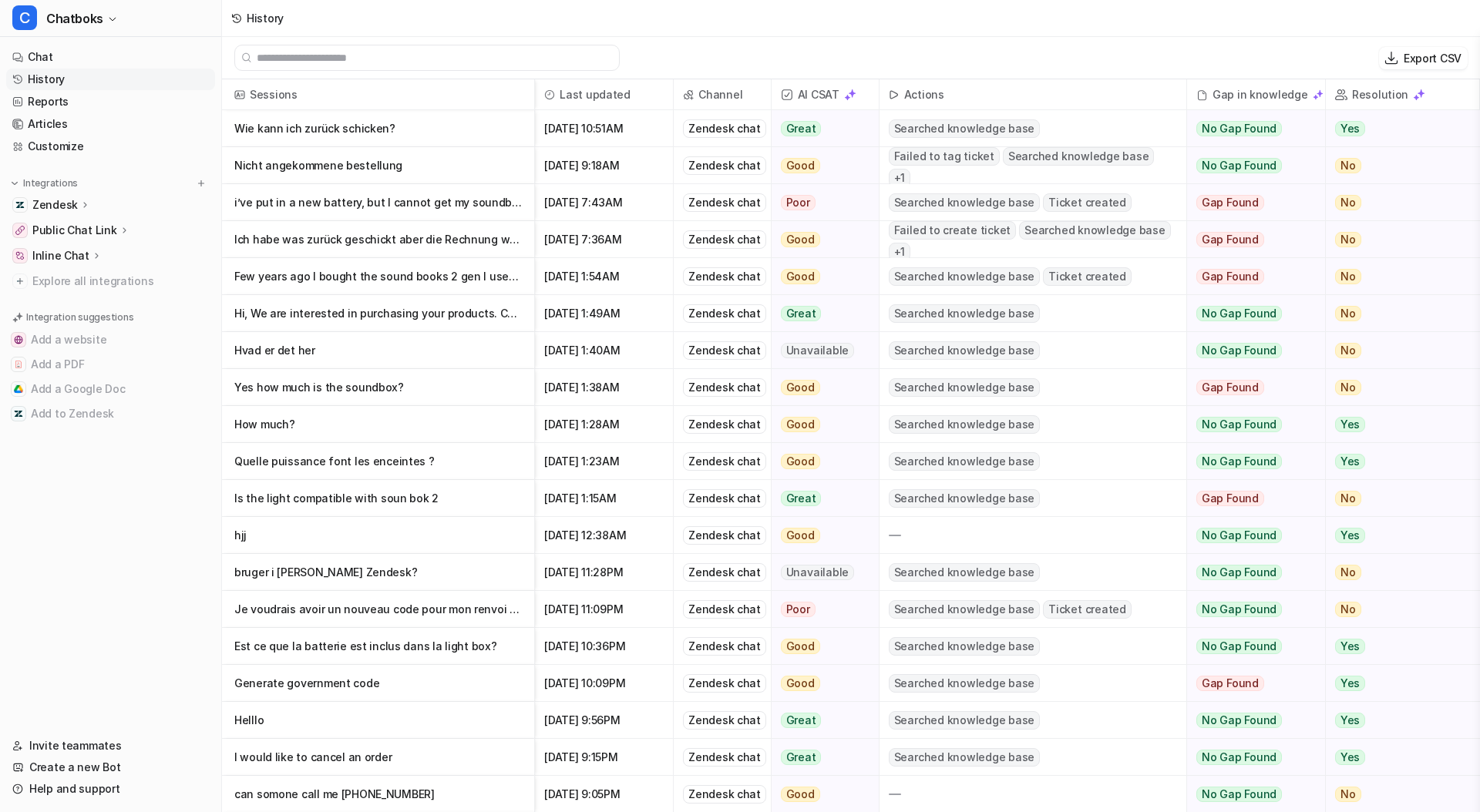
click at [400, 322] on p "Hi, We are interested in purchasing your products. Could you tell us the brands" at bounding box center [378, 313] width 287 height 37
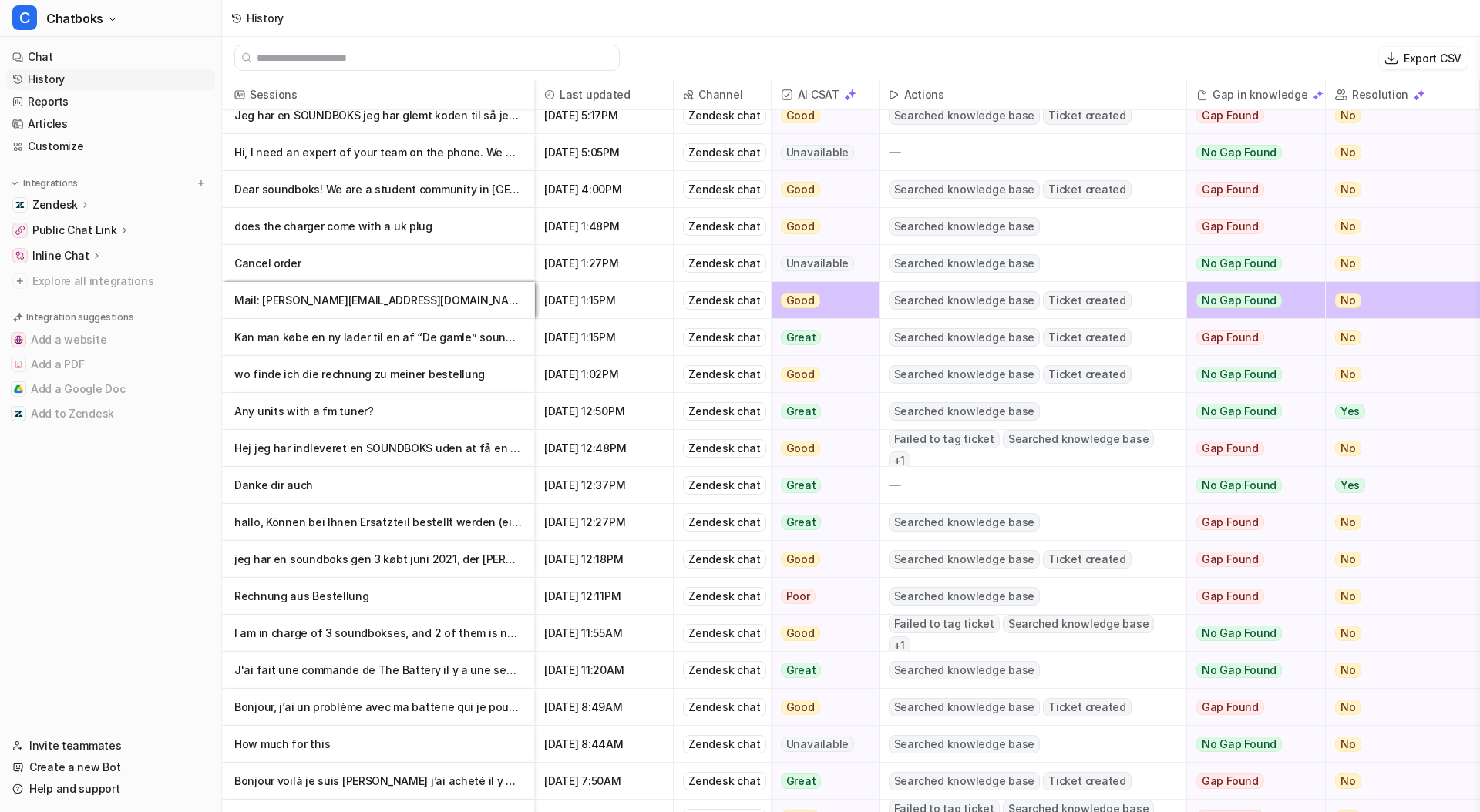
scroll to position [1067, 0]
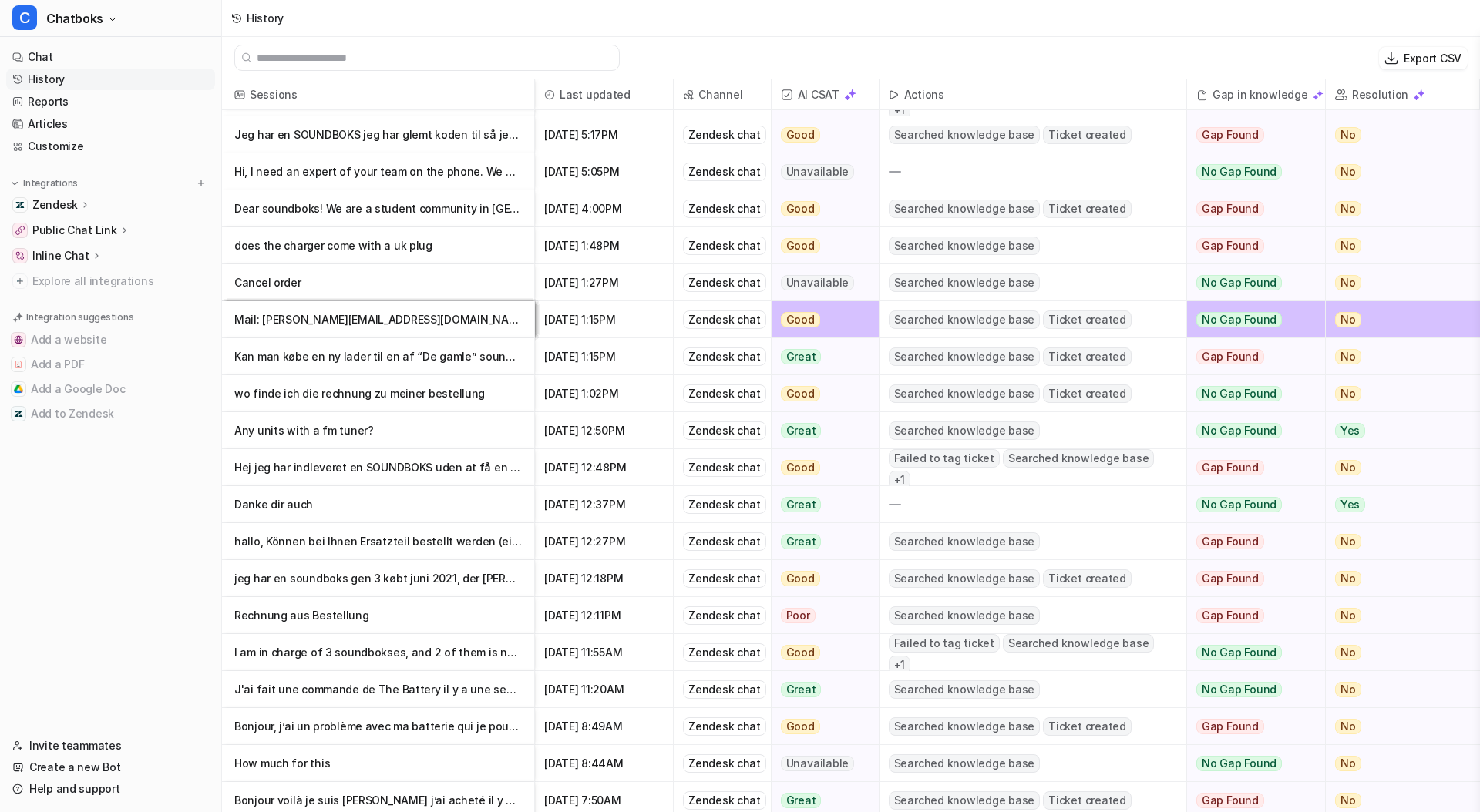
click at [400, 314] on p "Mail: [PERSON_NAME][EMAIL_ADDRESS][DOMAIN_NAME] Nom: [PERSON_NAME] Pays: [GEOGR…" at bounding box center [378, 320] width 287 height 37
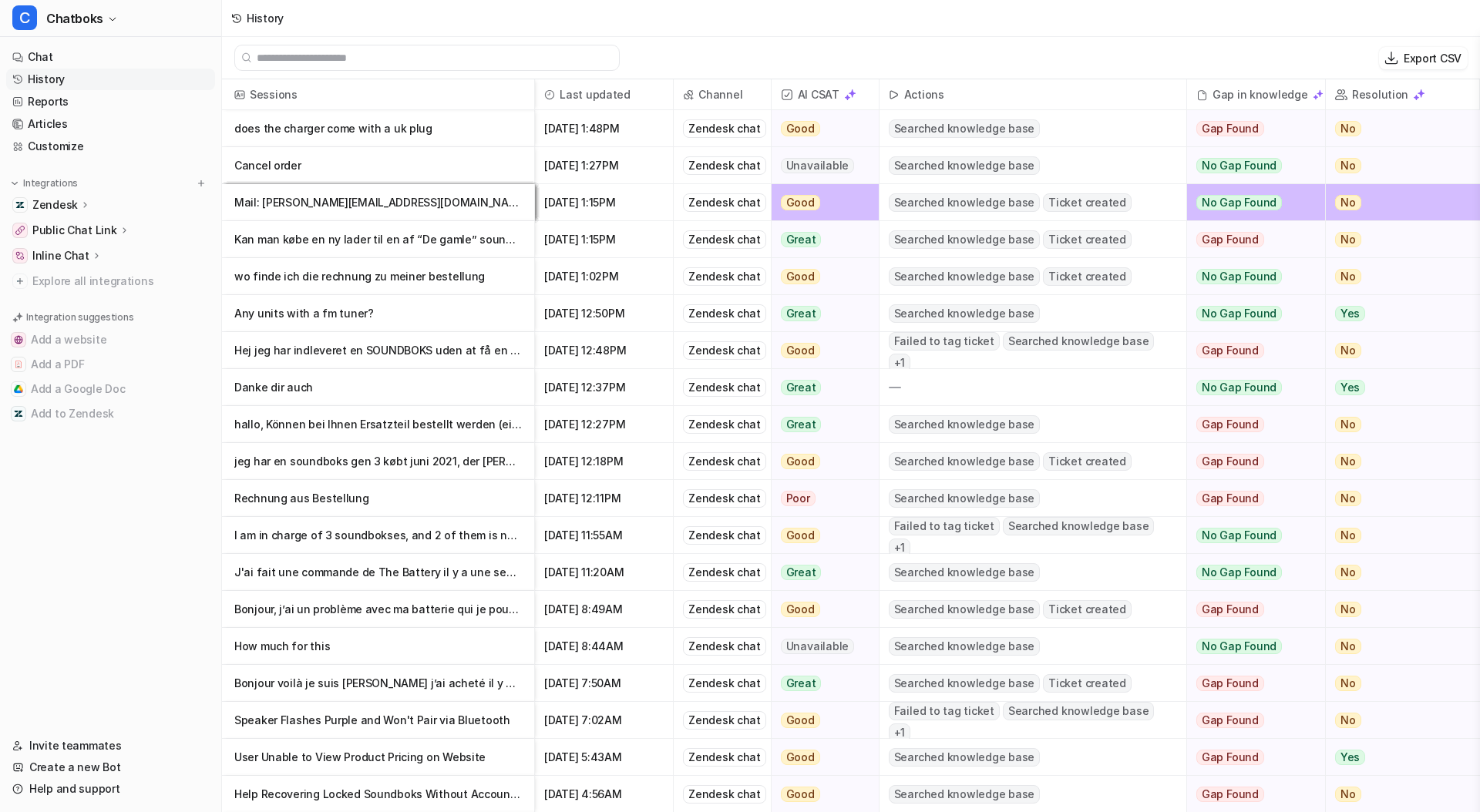
scroll to position [1187, 0]
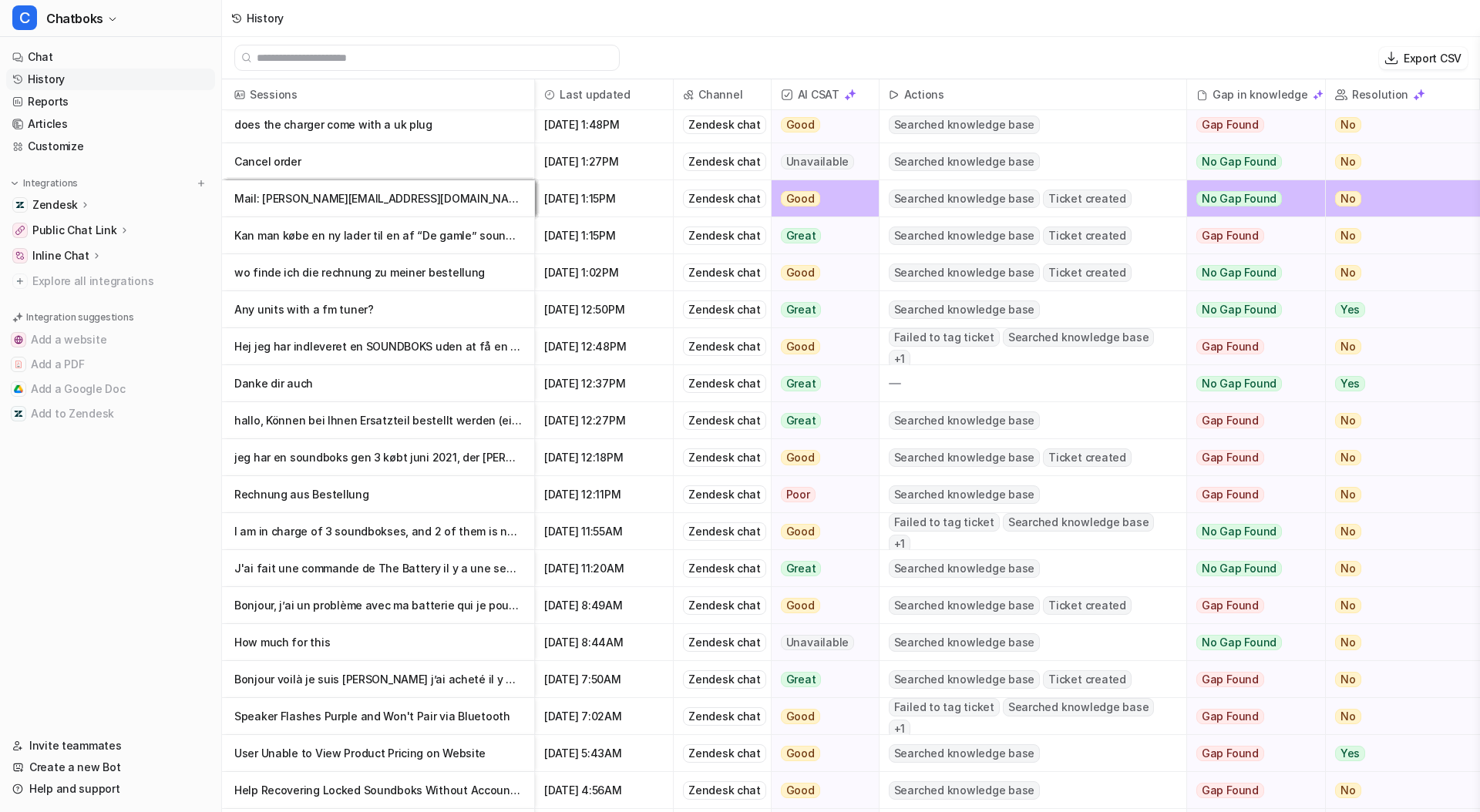
click at [608, 313] on span "[DATE] 12:50PM" at bounding box center [603, 310] width 125 height 37
click at [478, 314] on p "Any units with a fm tuner?" at bounding box center [378, 310] width 287 height 37
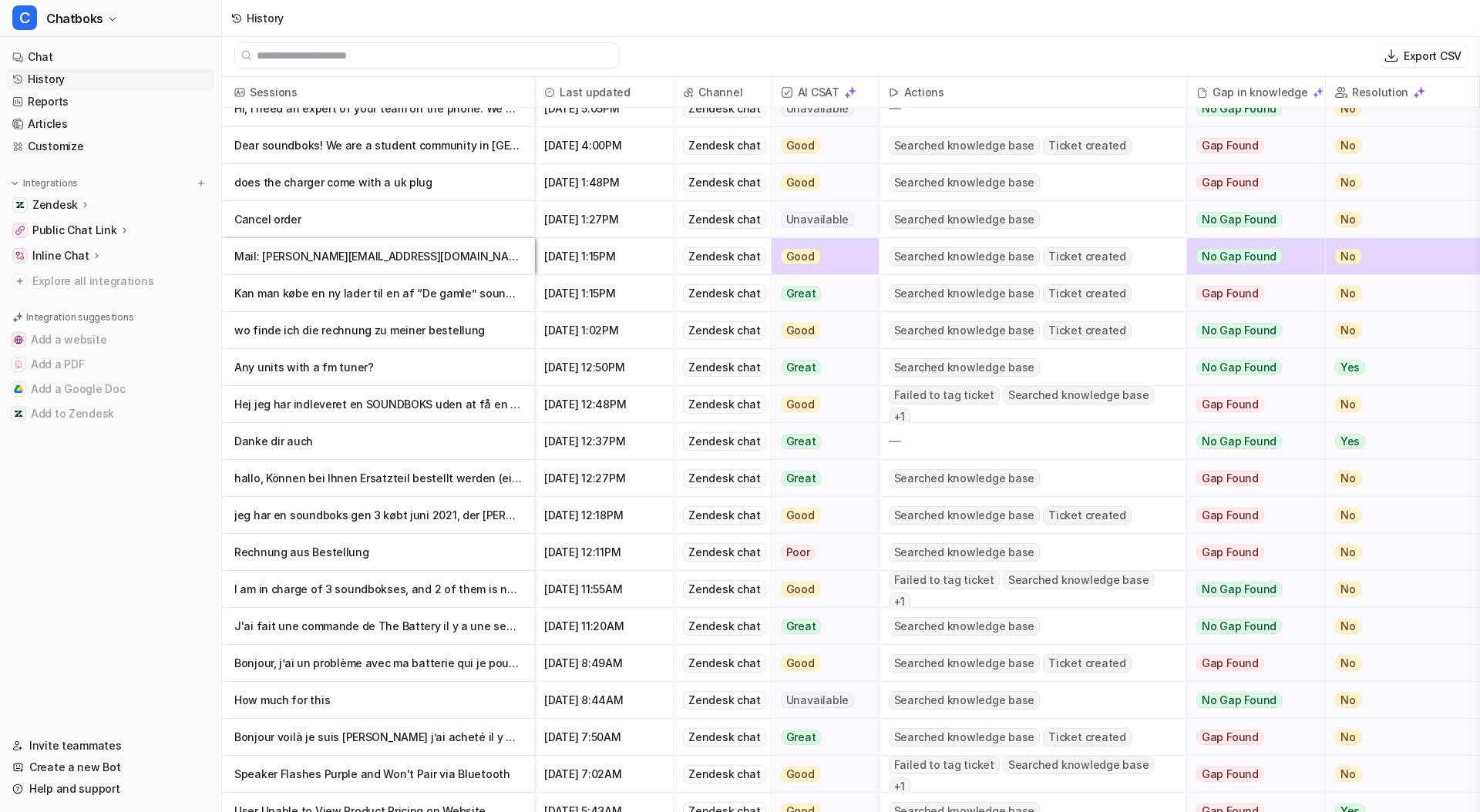
scroll to position [1124, 0]
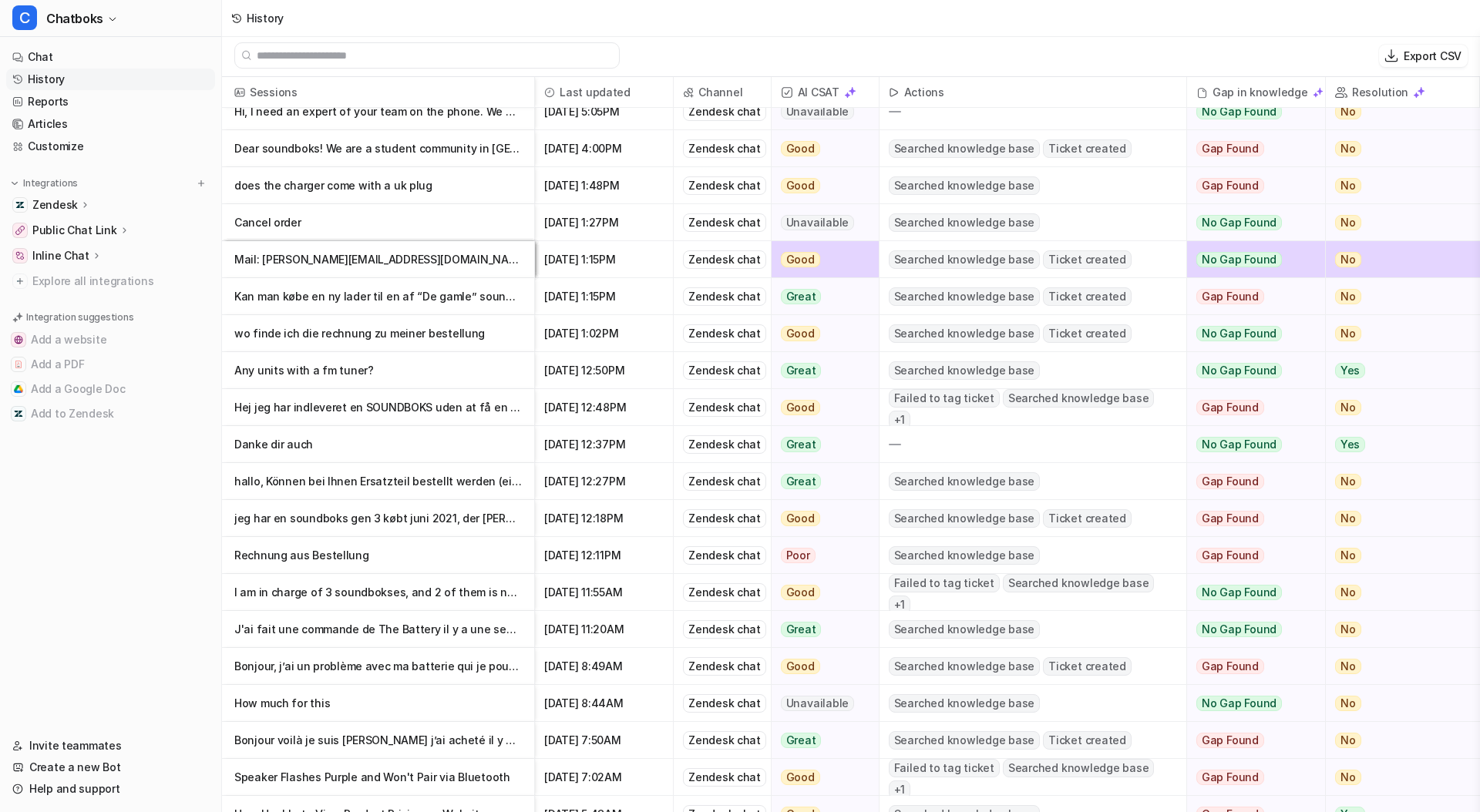
click at [460, 304] on p "Kan man købe en ny lader til en af “De gamle” soundboks. Vi har nr. 4xxx" at bounding box center [378, 297] width 287 height 37
